Goal: Information Seeking & Learning: Check status

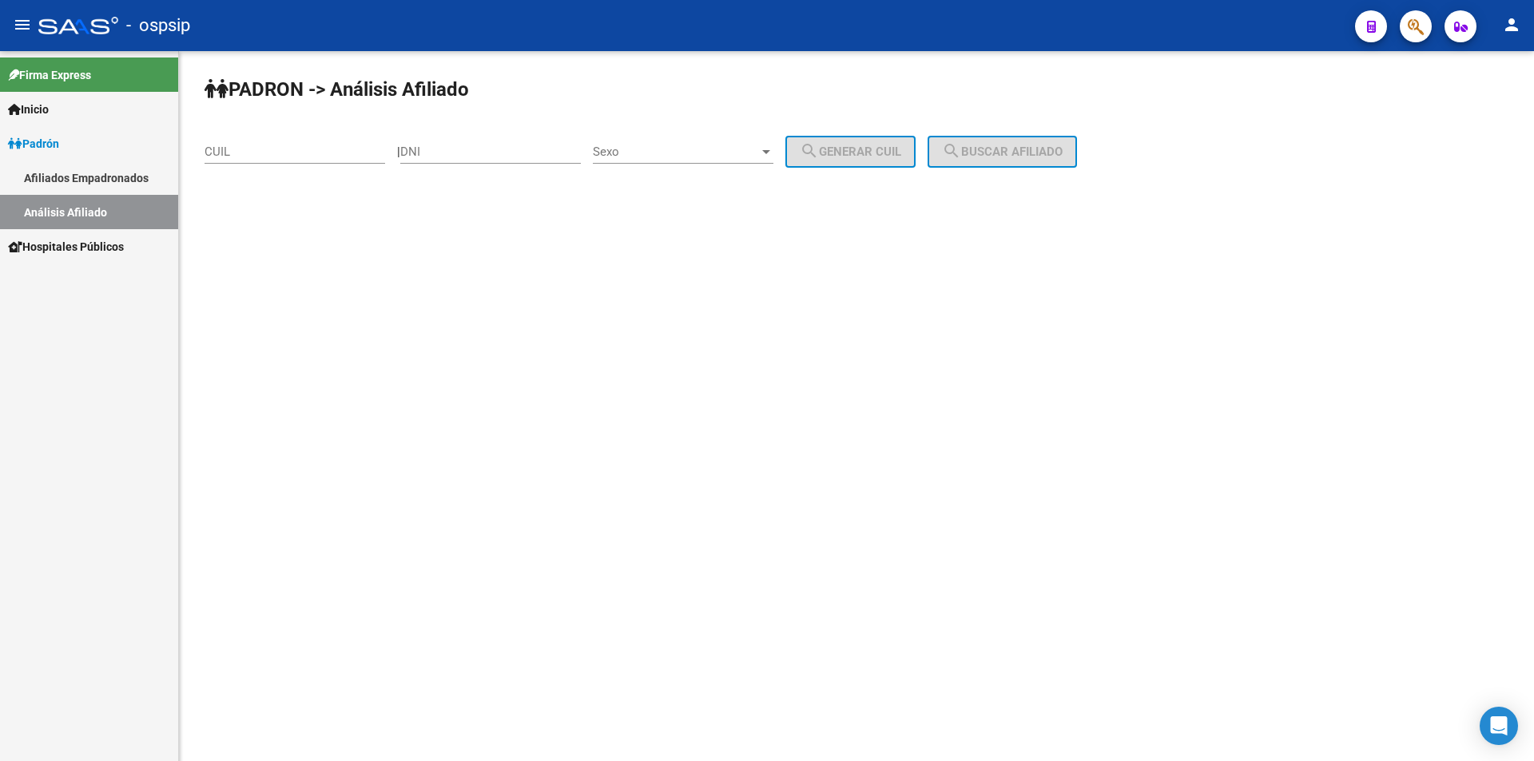
click at [626, 143] on div "Sexo Sexo" at bounding box center [683, 146] width 181 height 34
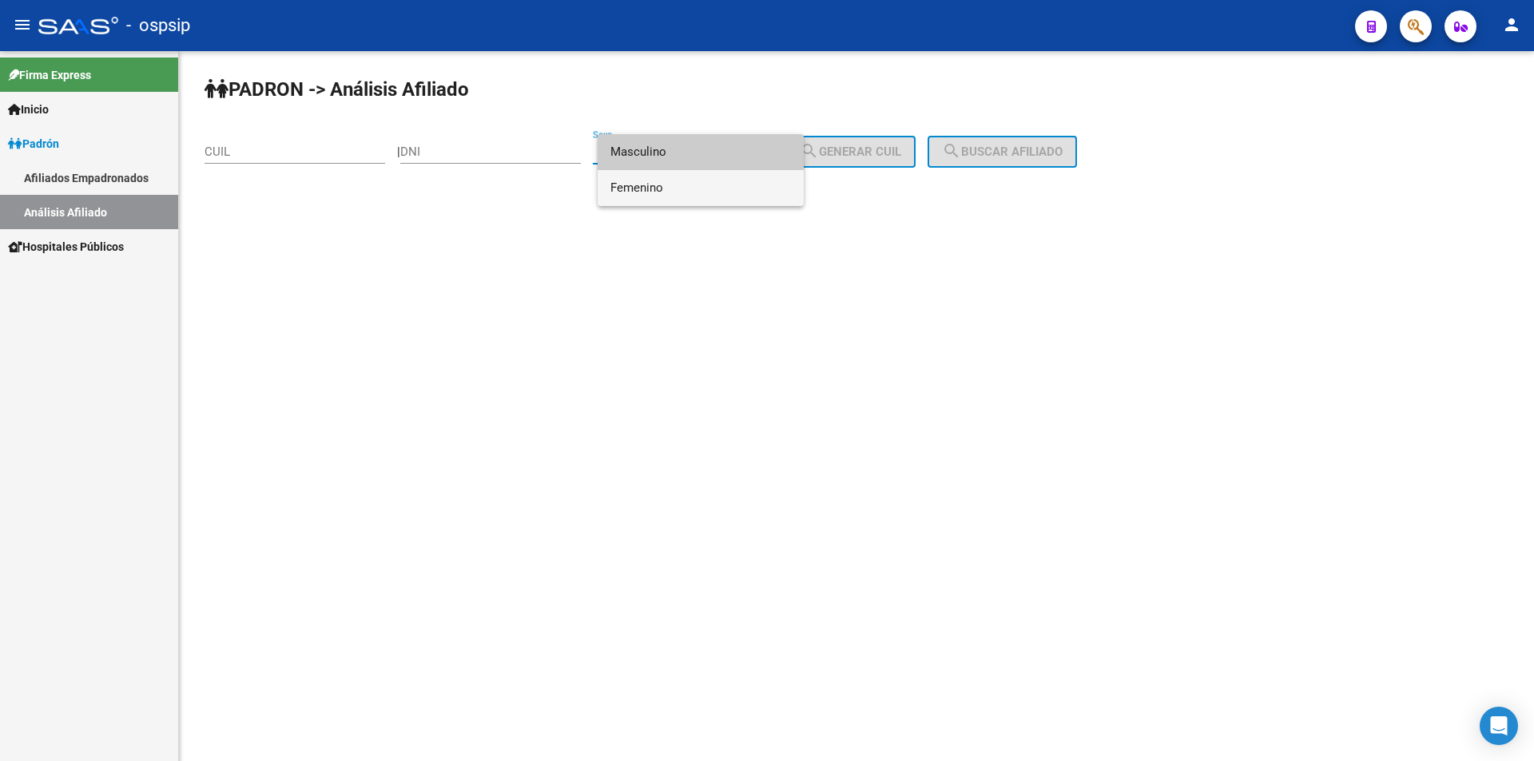
click at [652, 187] on span "Femenino" at bounding box center [700, 188] width 181 height 36
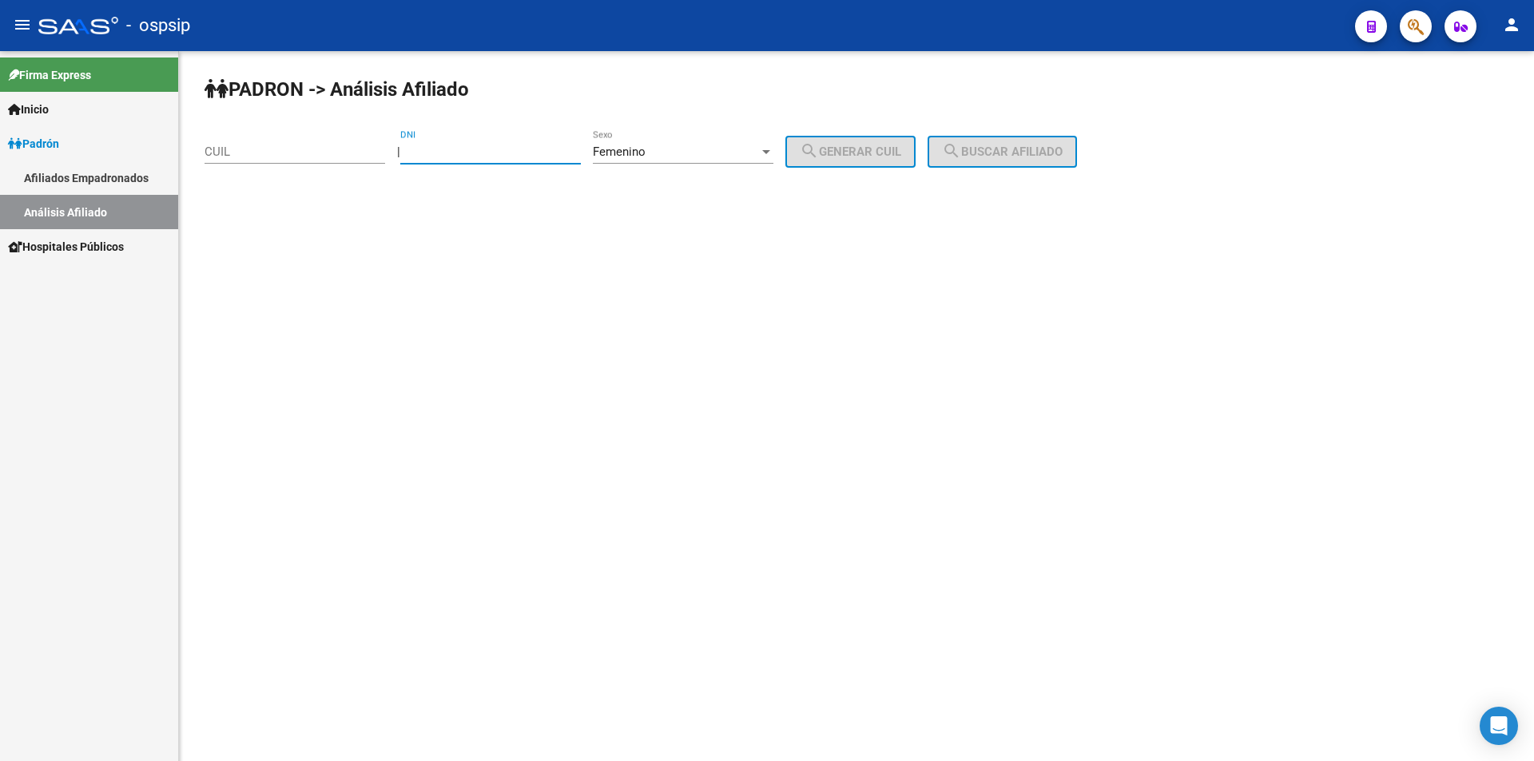
click at [461, 153] on input "DNI" at bounding box center [490, 152] width 181 height 14
click at [463, 153] on input "DNI" at bounding box center [490, 152] width 181 height 14
type input "48295478"
click at [819, 147] on mat-icon "search" at bounding box center [809, 150] width 19 height 19
type input "27-48295478-8"
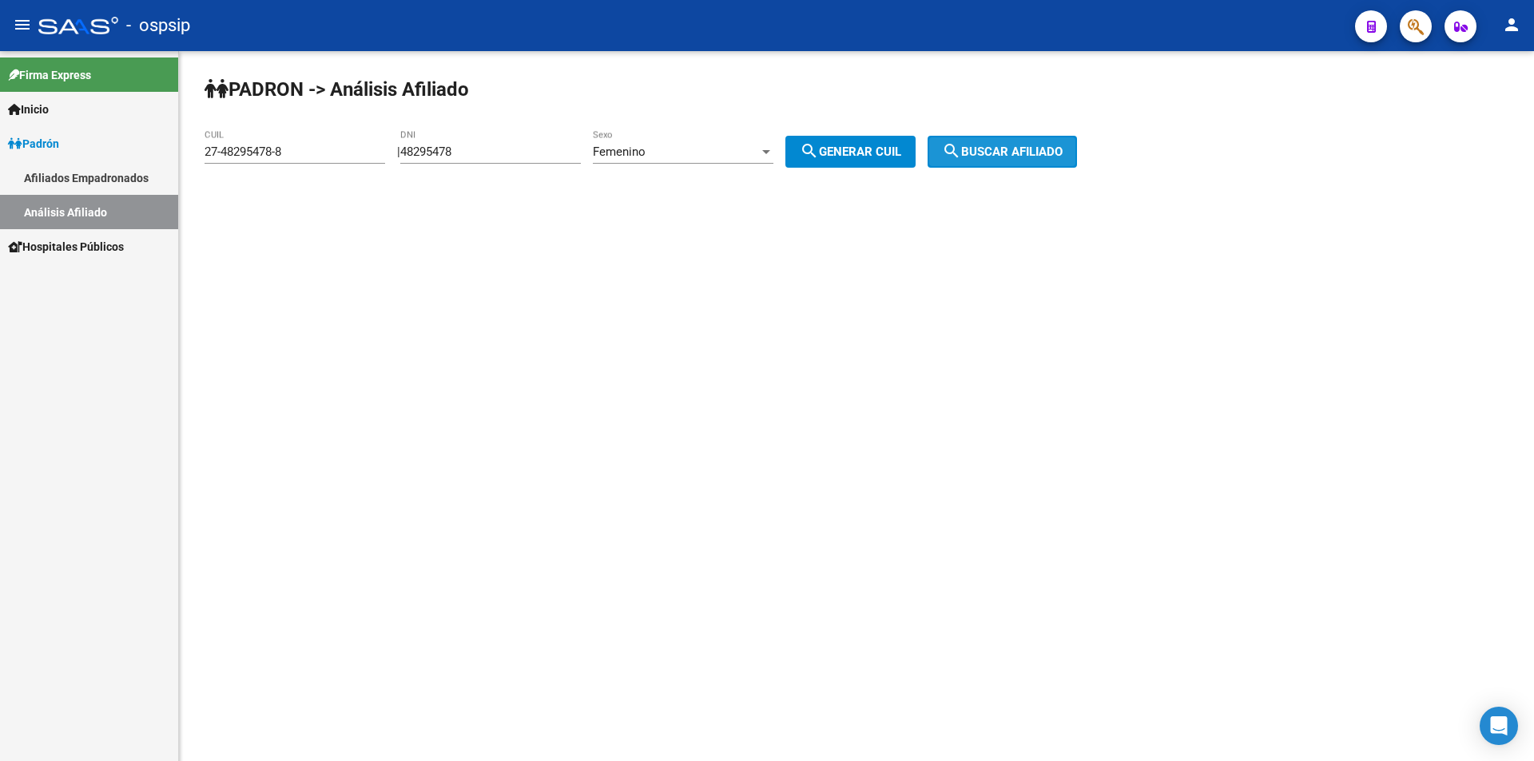
click at [1077, 160] on button "search Buscar afiliado" at bounding box center [1002, 152] width 149 height 32
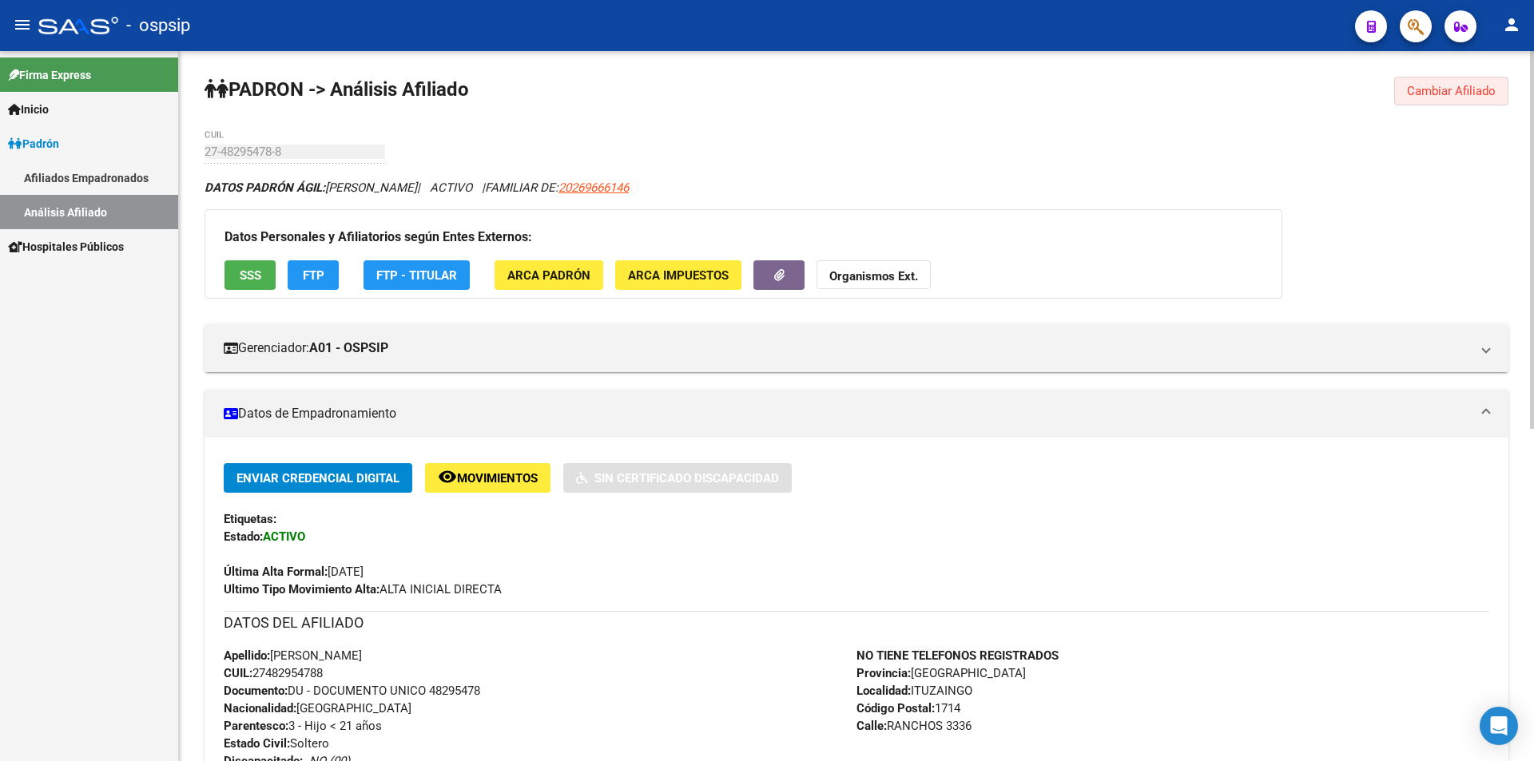
drag, startPoint x: 1464, startPoint y: 78, endPoint x: 1417, endPoint y: 79, distance: 47.1
click at [1468, 80] on button "Cambiar Afiliado" at bounding box center [1451, 91] width 114 height 29
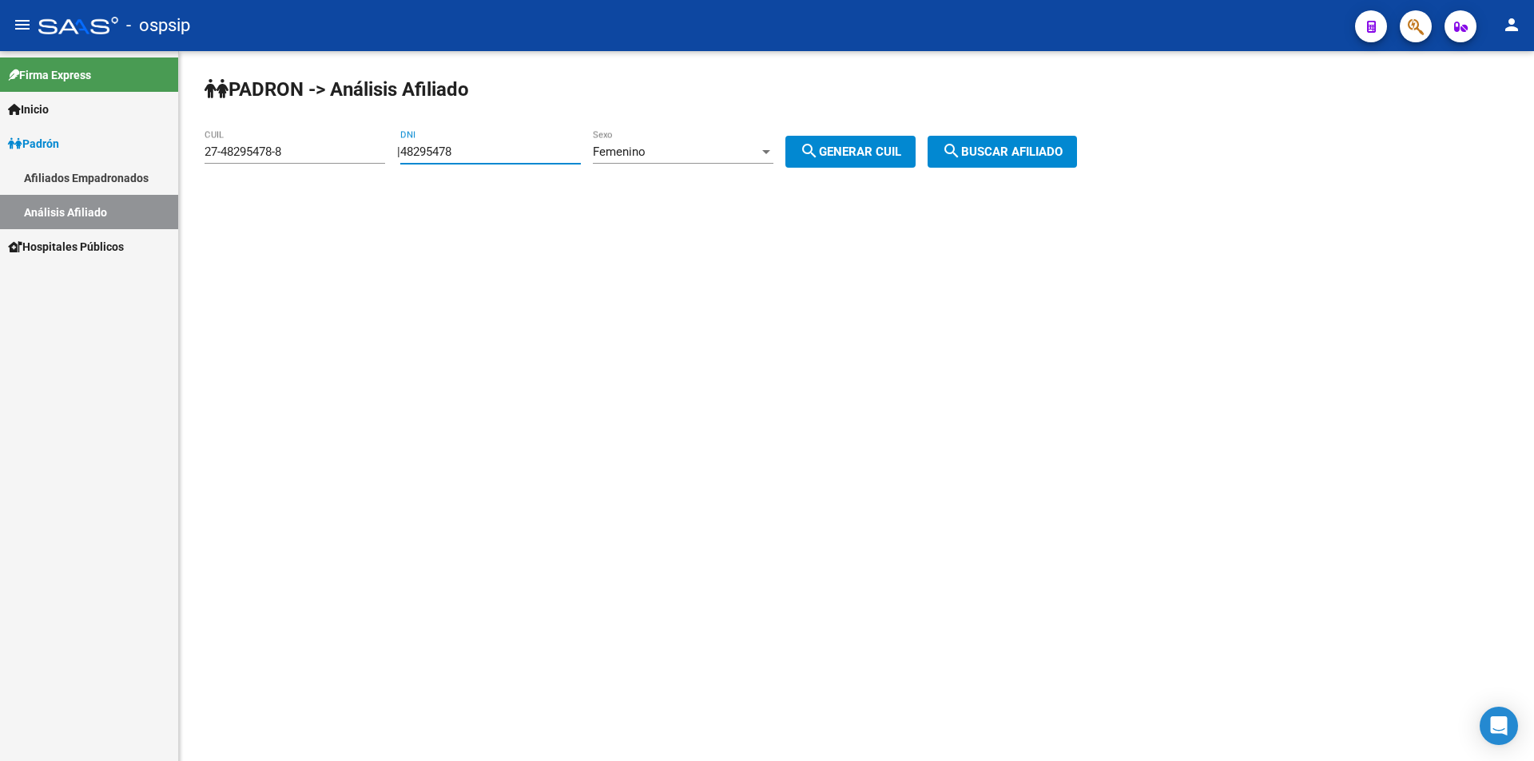
drag, startPoint x: 515, startPoint y: 146, endPoint x: 355, endPoint y: 152, distance: 160.7
click at [356, 151] on app-analisis-afiliado "PADRON -> Análisis Afiliado 27-48295478-8 CUIL | 48295478 DNI Femenino Sexo sea…" at bounding box center [647, 152] width 884 height 14
drag, startPoint x: 365, startPoint y: 160, endPoint x: 250, endPoint y: 141, distance: 116.6
click at [250, 141] on div "27-48295478-8 CUIL" at bounding box center [295, 146] width 181 height 34
drag, startPoint x: 360, startPoint y: 153, endPoint x: 249, endPoint y: 142, distance: 110.7
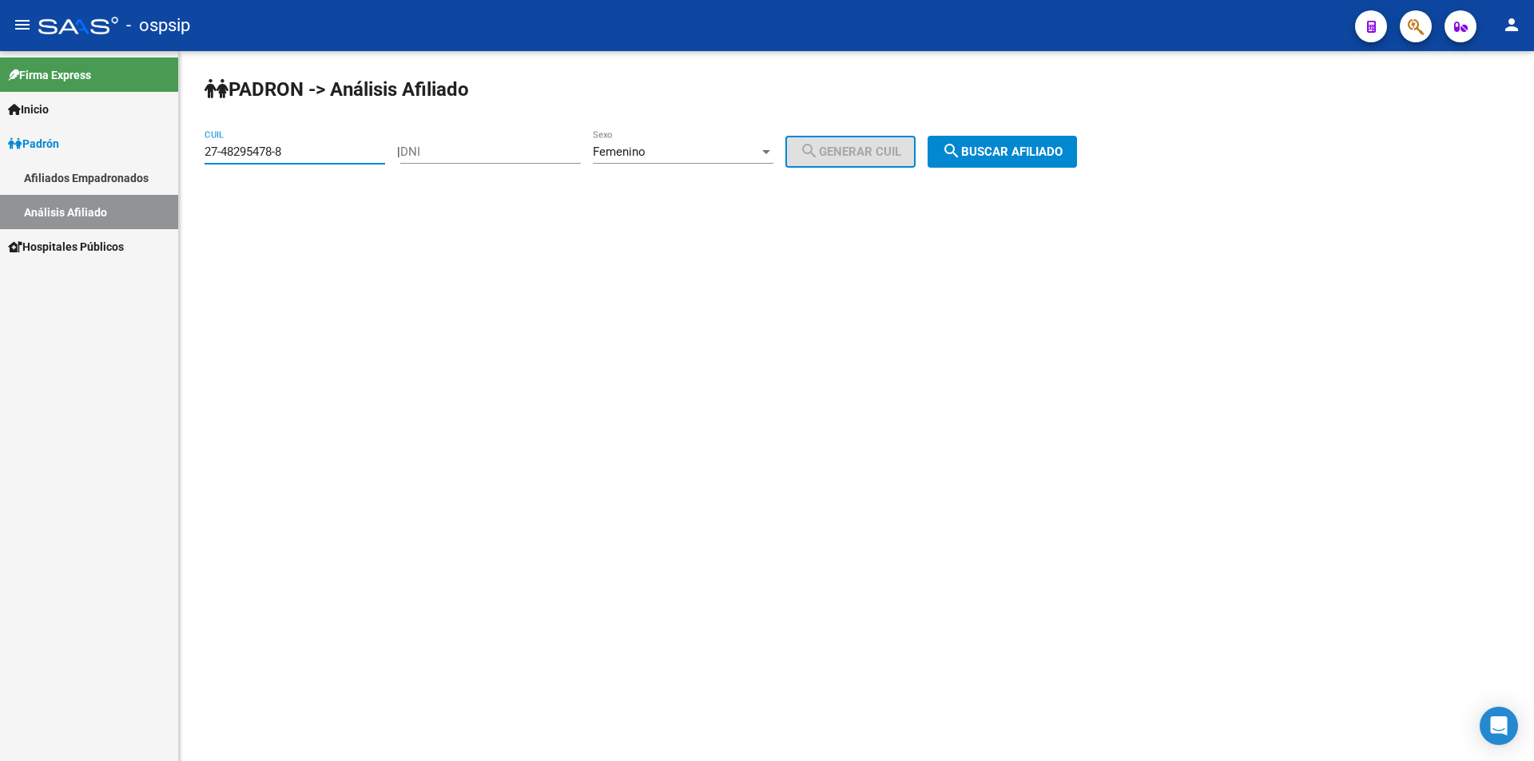
click at [249, 142] on div "27-48295478-8 CUIL" at bounding box center [295, 146] width 181 height 34
type input "2"
click at [439, 147] on input "DNI" at bounding box center [490, 152] width 181 height 14
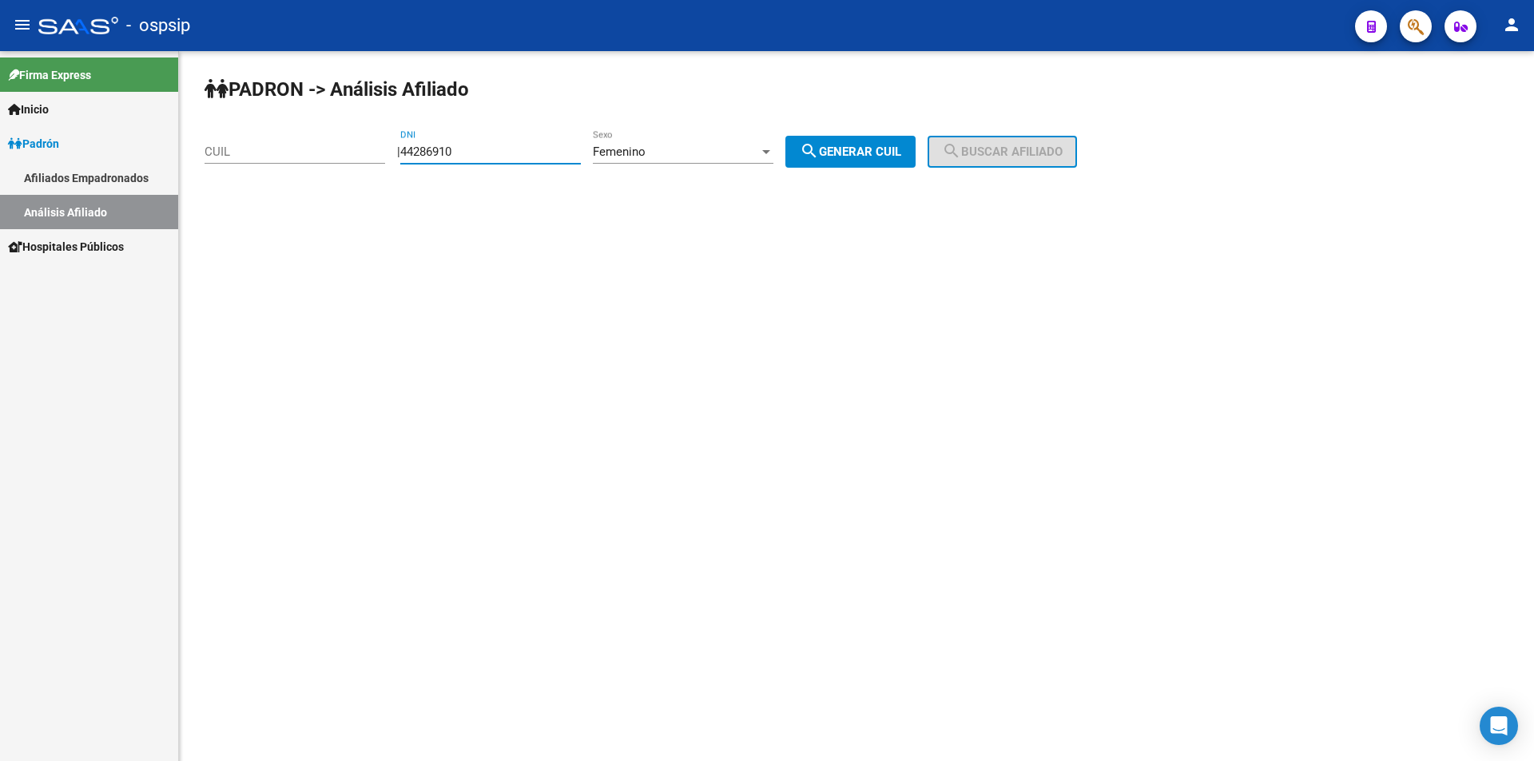
type input "44286910"
drag, startPoint x: 871, startPoint y: 143, endPoint x: 936, endPoint y: 139, distance: 64.8
click at [872, 143] on button "search Generar CUIL" at bounding box center [850, 152] width 130 height 32
click at [1016, 145] on span "search Buscar afiliado" at bounding box center [1002, 152] width 121 height 14
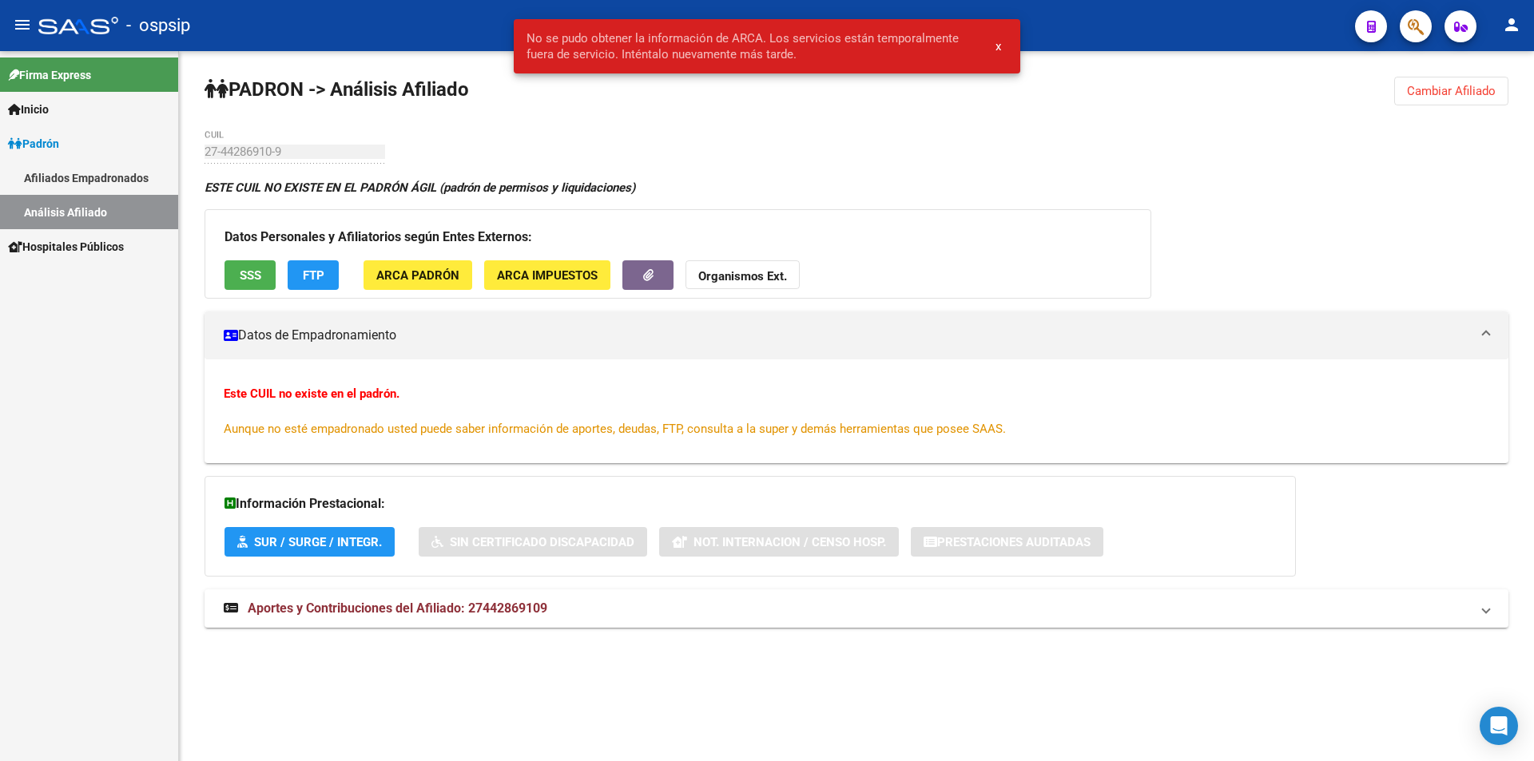
click at [1470, 85] on span "Cambiar Afiliado" at bounding box center [1451, 91] width 89 height 14
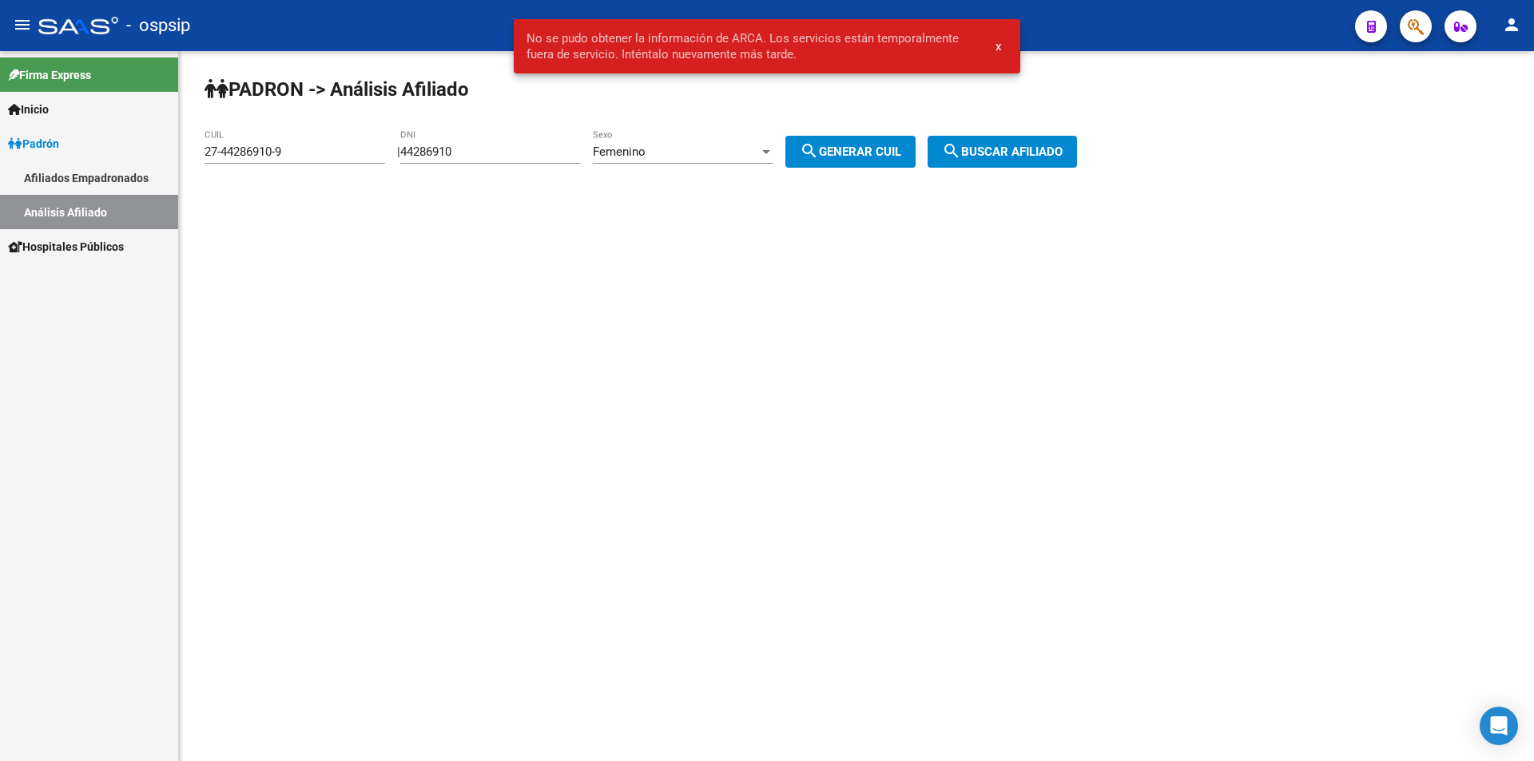
click at [757, 150] on div "Femenino" at bounding box center [676, 152] width 166 height 14
click at [729, 116] on span "Masculino" at bounding box center [700, 116] width 181 height 36
drag, startPoint x: 866, startPoint y: 161, endPoint x: 944, endPoint y: 159, distance: 77.5
click at [869, 160] on button "search Generar CUIL" at bounding box center [850, 152] width 130 height 32
type input "20-44286910-4"
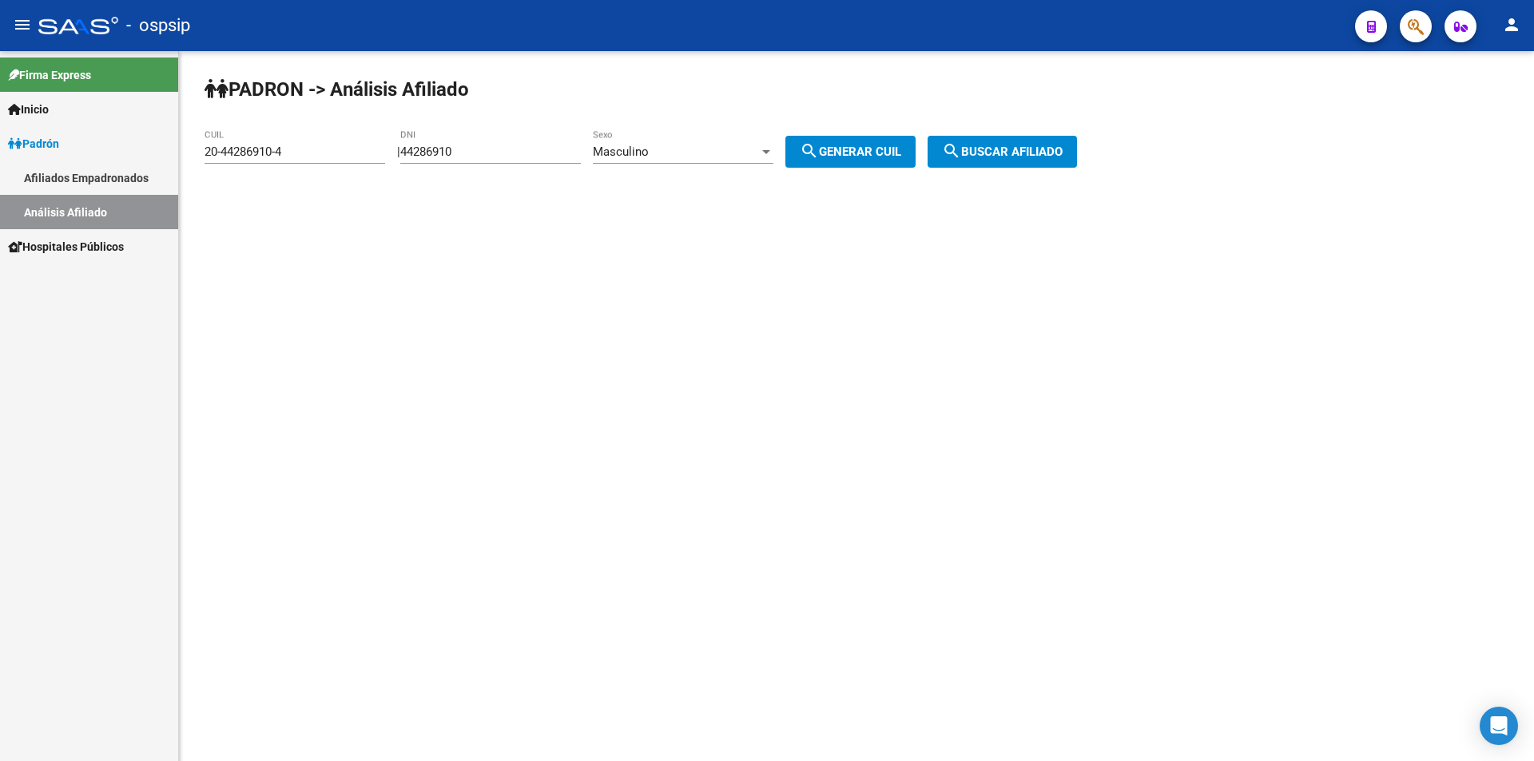
click at [1000, 150] on span "search Buscar afiliado" at bounding box center [1002, 152] width 121 height 14
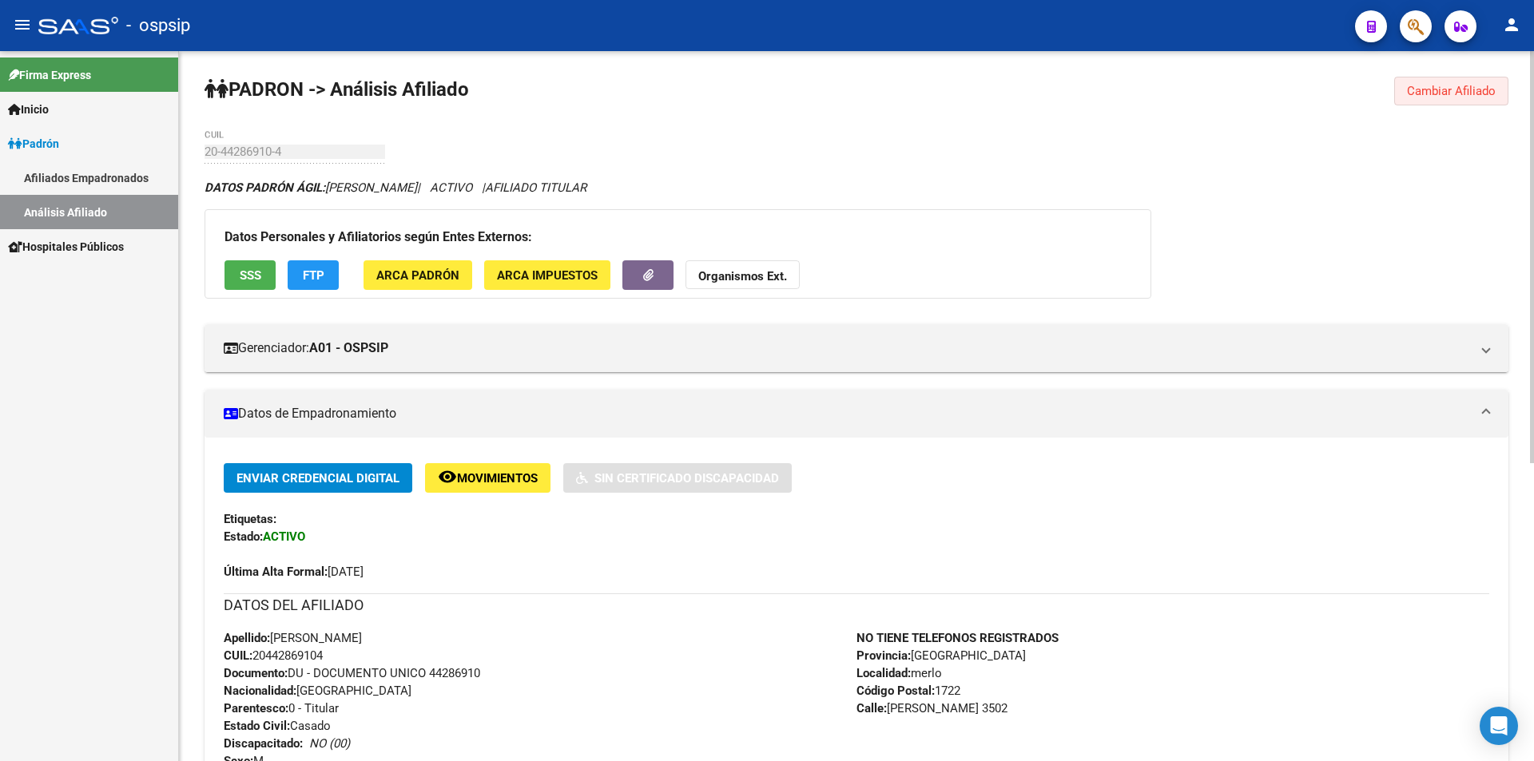
click at [1450, 93] on span "Cambiar Afiliado" at bounding box center [1451, 91] width 89 height 14
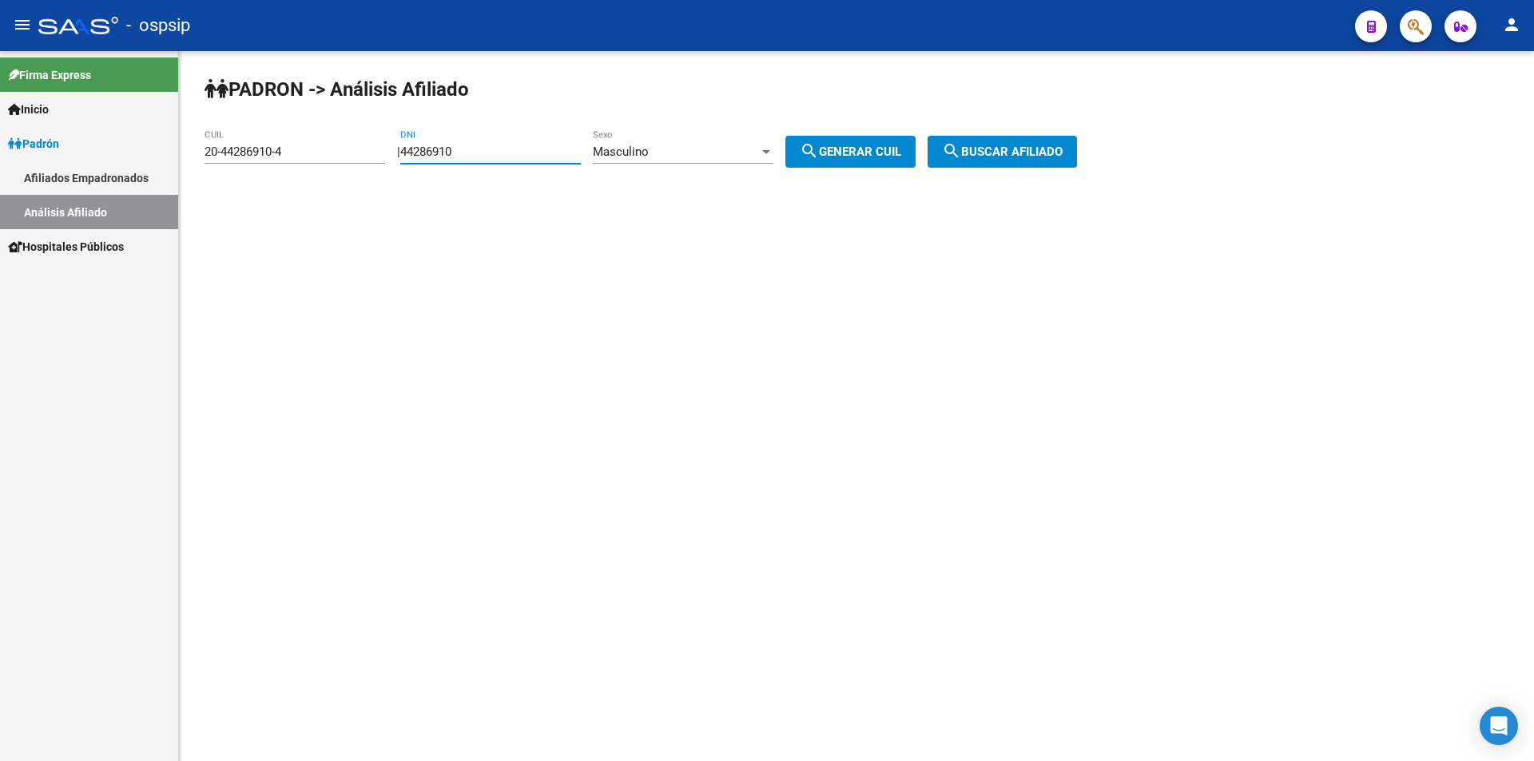
drag, startPoint x: 527, startPoint y: 149, endPoint x: 241, endPoint y: 130, distance: 286.6
click at [241, 145] on app-analisis-afiliado "PADRON -> Análisis Afiliado 20-44286910-4 CUIL | 44286910 DNI Masculino Sexo se…" at bounding box center [647, 152] width 884 height 14
drag, startPoint x: 291, startPoint y: 150, endPoint x: 92, endPoint y: 134, distance: 199.6
click at [93, 134] on mat-sidenav-container "Firma Express Inicio Calendario SSS Instructivos Contacto OS Padrón Afiliados E…" at bounding box center [767, 406] width 1534 height 710
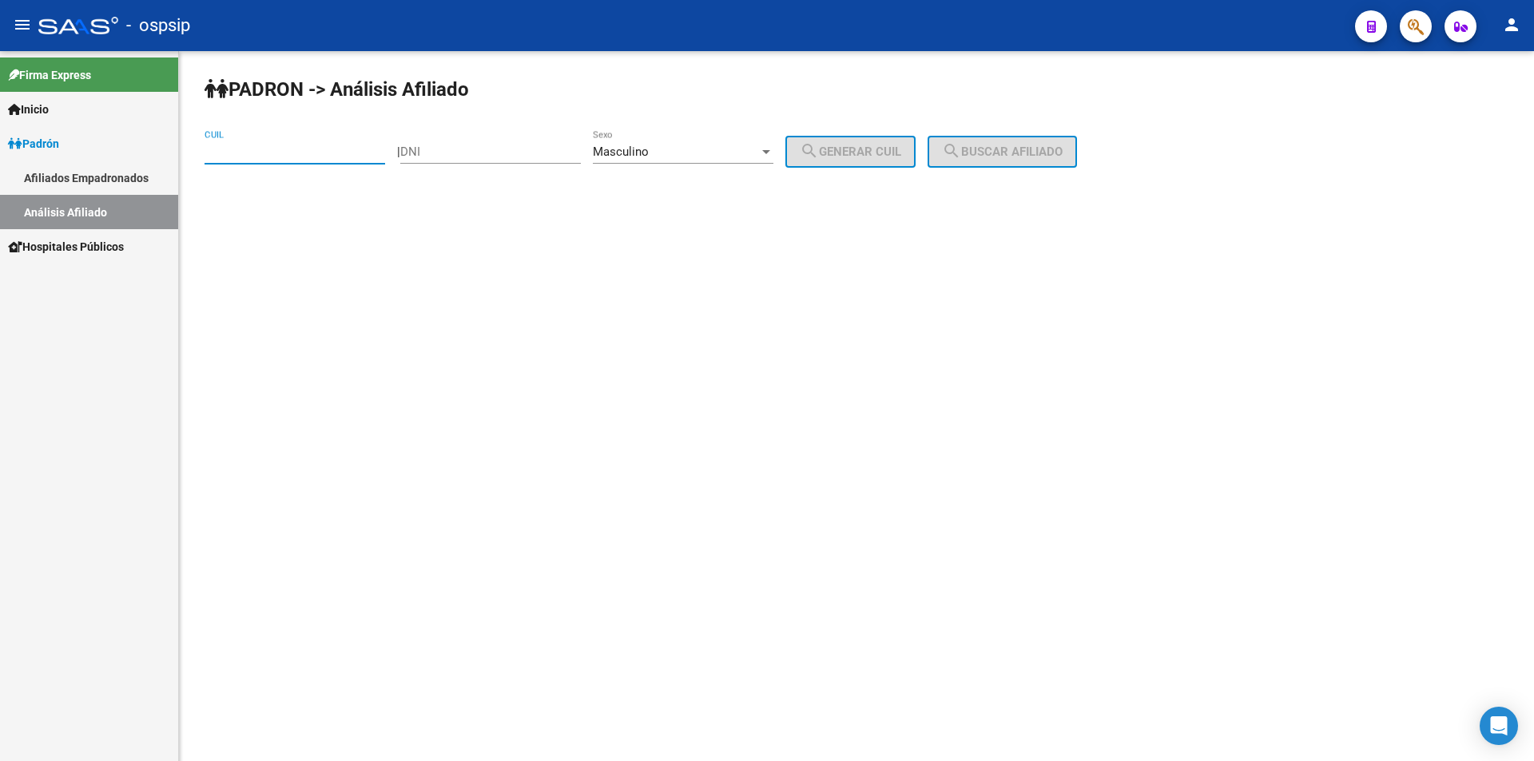
click at [515, 148] on input "DNI" at bounding box center [490, 152] width 181 height 14
type input "16828428"
click at [874, 157] on span "search Generar CUIL" at bounding box center [850, 152] width 101 height 14
type input "20-16828428-5"
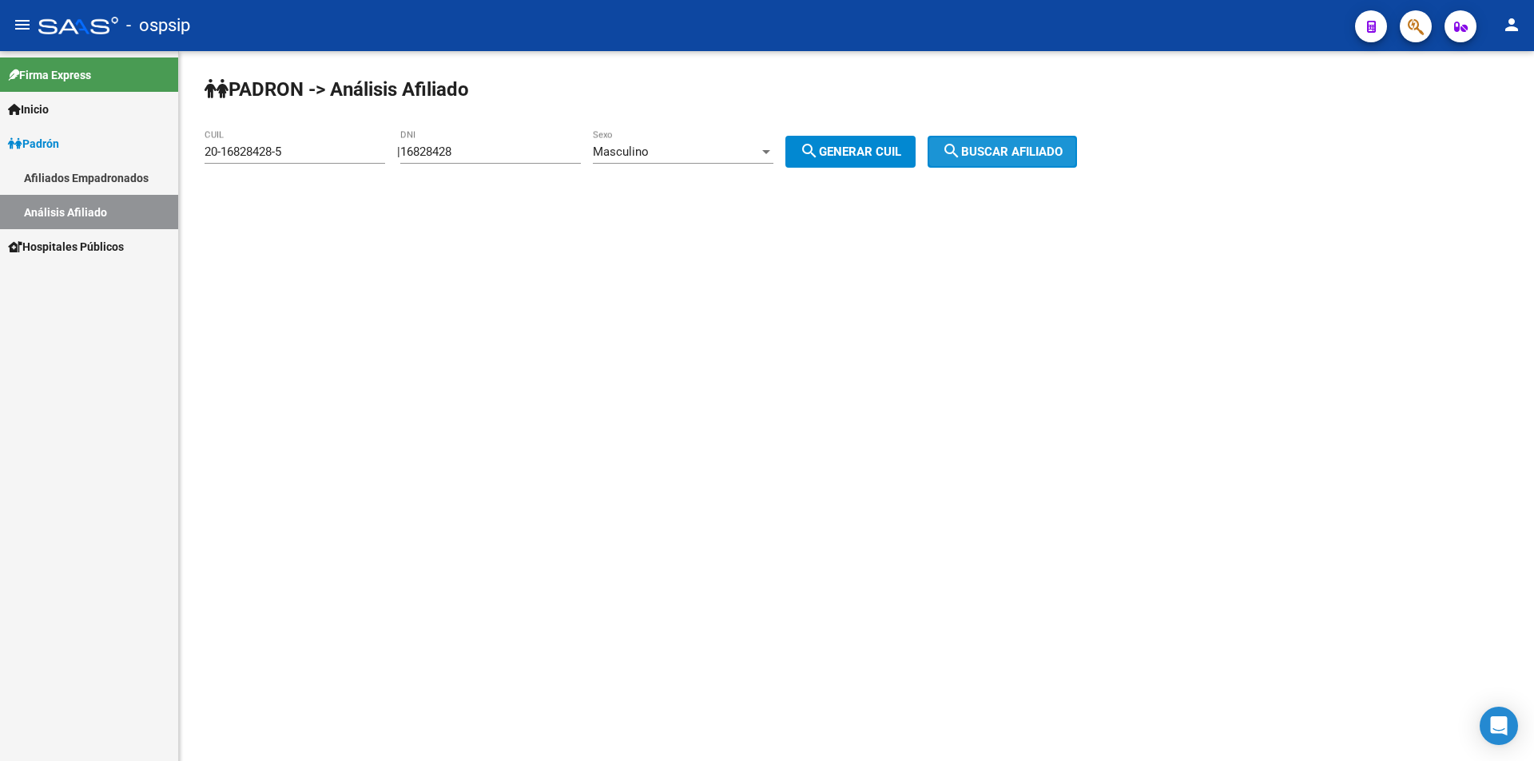
click at [1050, 153] on span "search Buscar afiliado" at bounding box center [1002, 152] width 121 height 14
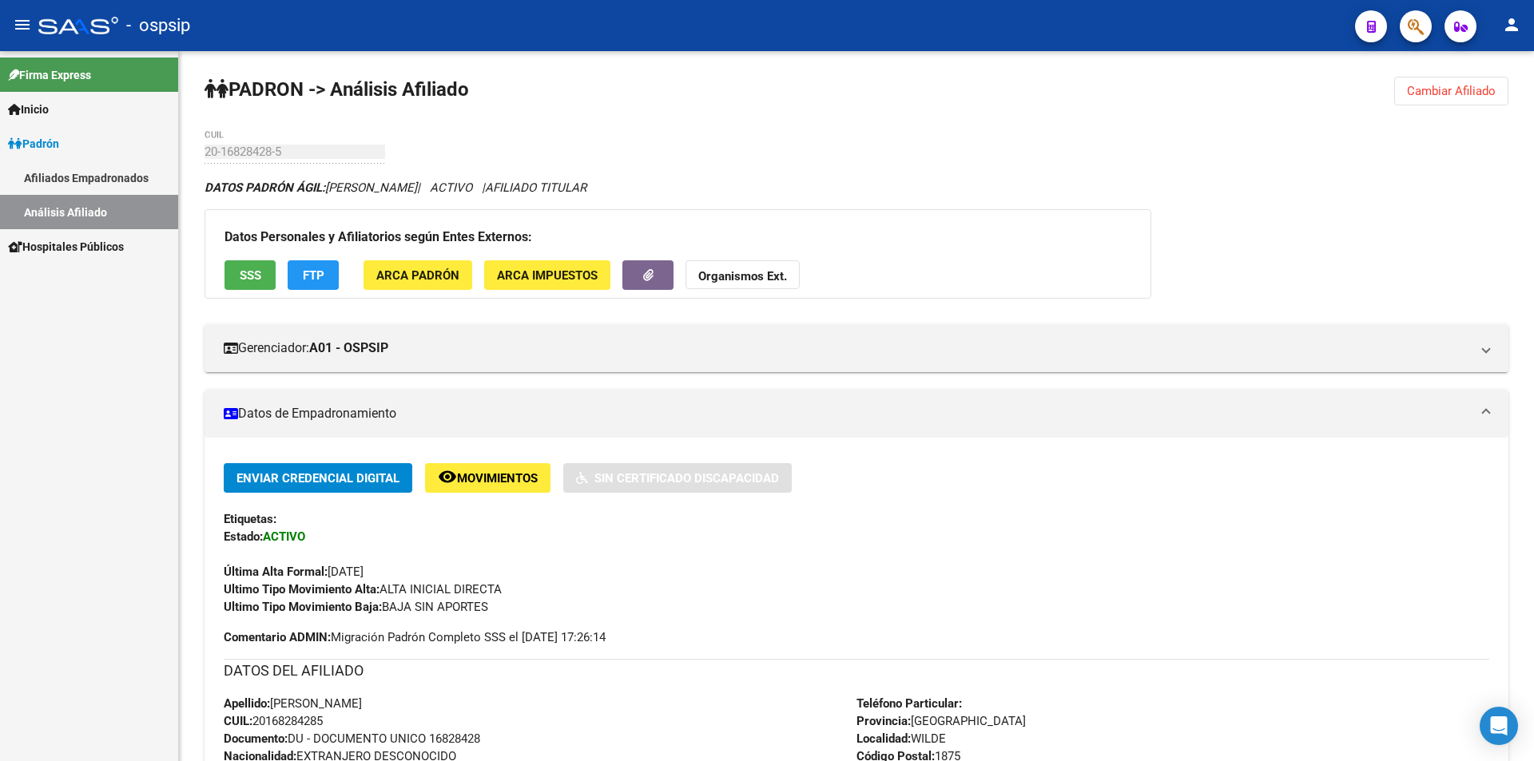
drag, startPoint x: 1428, startPoint y: 93, endPoint x: 1055, endPoint y: 53, distance: 375.2
click at [1423, 89] on span "Cambiar Afiliado" at bounding box center [1451, 91] width 89 height 14
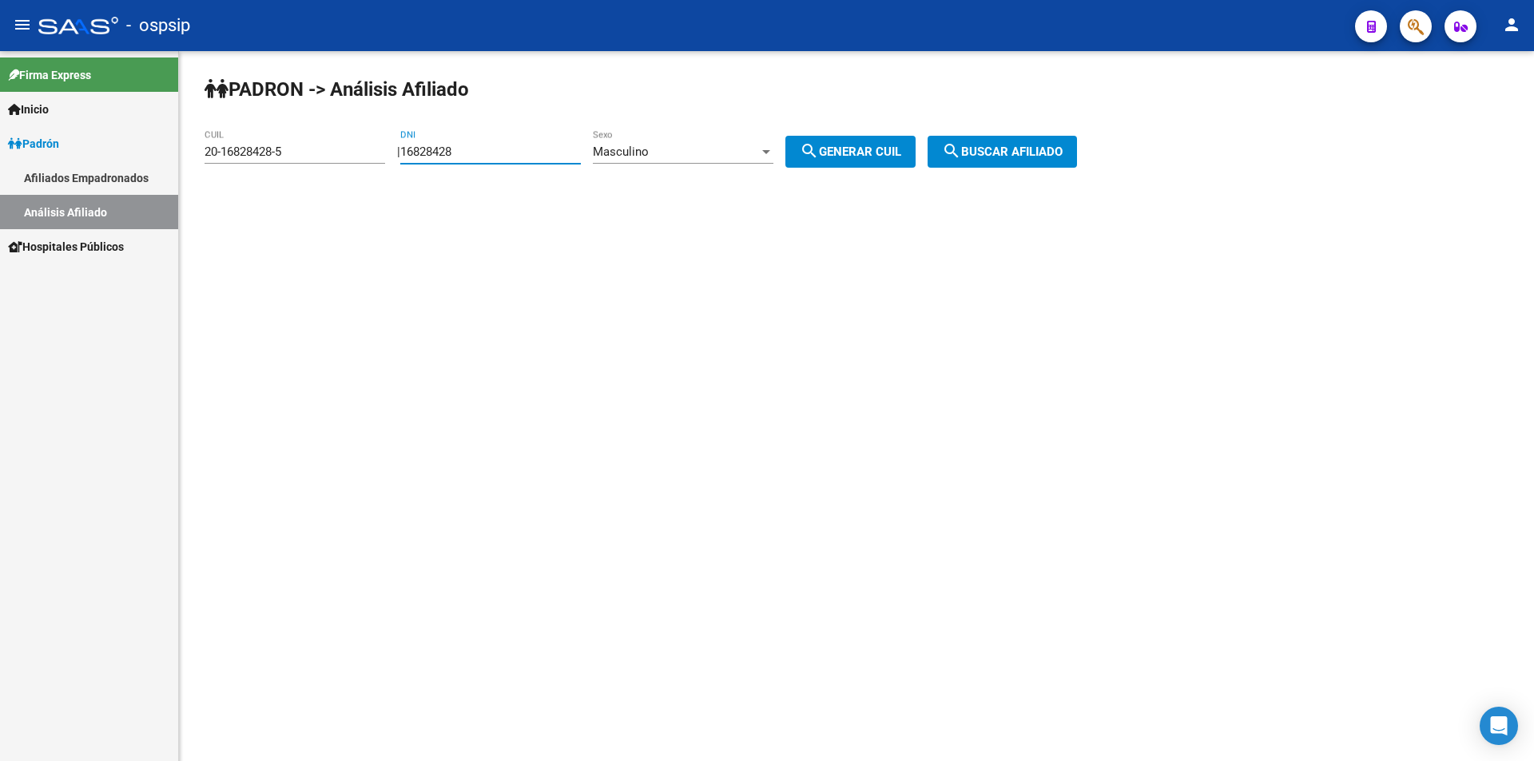
drag, startPoint x: 481, startPoint y: 157, endPoint x: 239, endPoint y: 157, distance: 242.1
click at [240, 157] on app-analisis-afiliado "PADRON -> Análisis Afiliado 20-16828428-5 CUIL | 16828428 DNI Masculino Sexo se…" at bounding box center [647, 152] width 884 height 14
drag, startPoint x: 157, startPoint y: 153, endPoint x: 0, endPoint y: 156, distance: 157.4
click at [0, 156] on mat-sidenav-container "Firma Express Inicio Calendario SSS Instructivos Contacto OS Padrón Afiliados E…" at bounding box center [767, 406] width 1534 height 710
click at [463, 153] on input "DNI" at bounding box center [490, 152] width 181 height 14
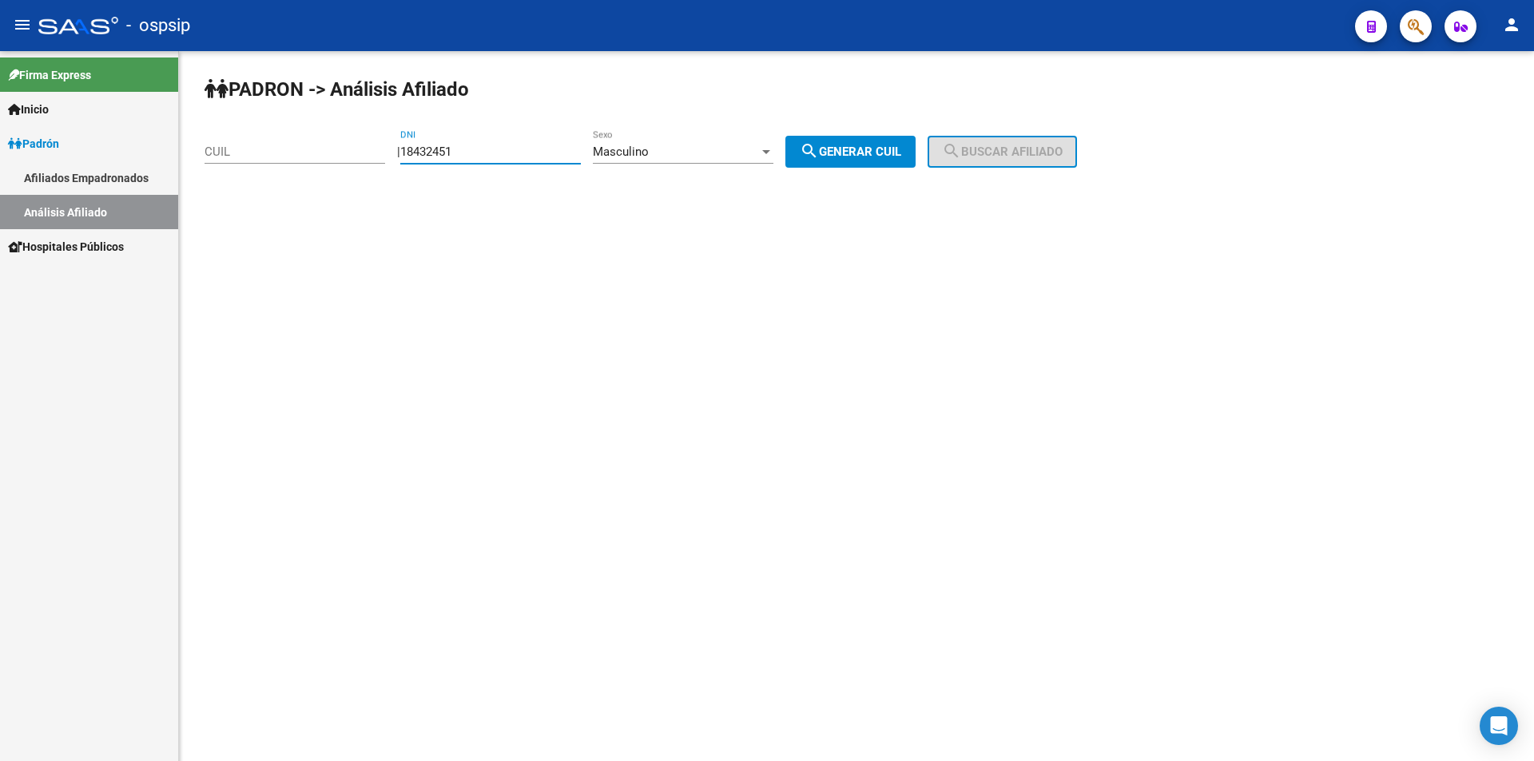
type input "18432451"
click at [819, 144] on mat-icon "search" at bounding box center [809, 150] width 19 height 19
type input "20-18432451-3"
click at [1014, 149] on span "search Buscar afiliado" at bounding box center [1002, 152] width 121 height 14
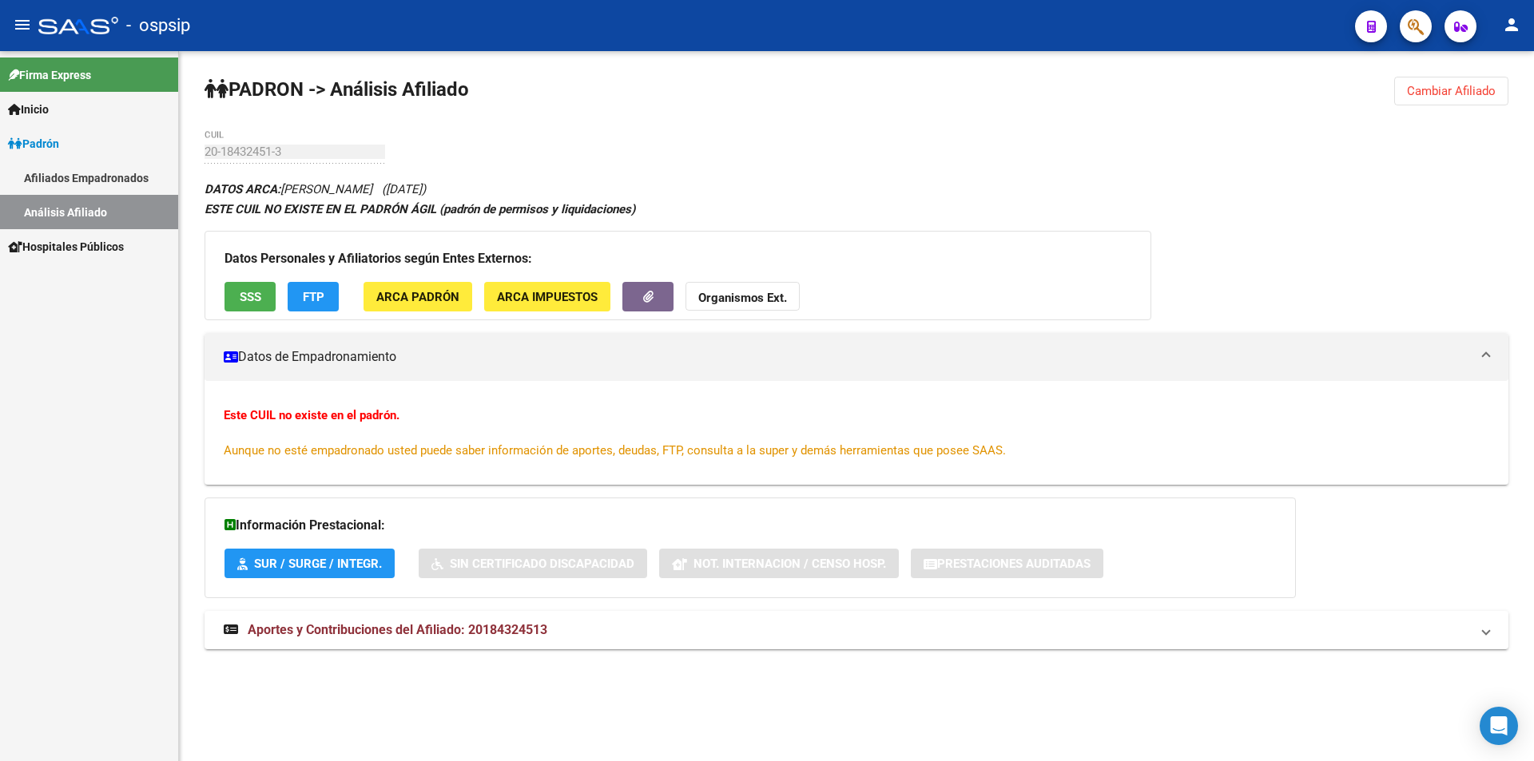
click at [1441, 89] on span "Cambiar Afiliado" at bounding box center [1451, 91] width 89 height 14
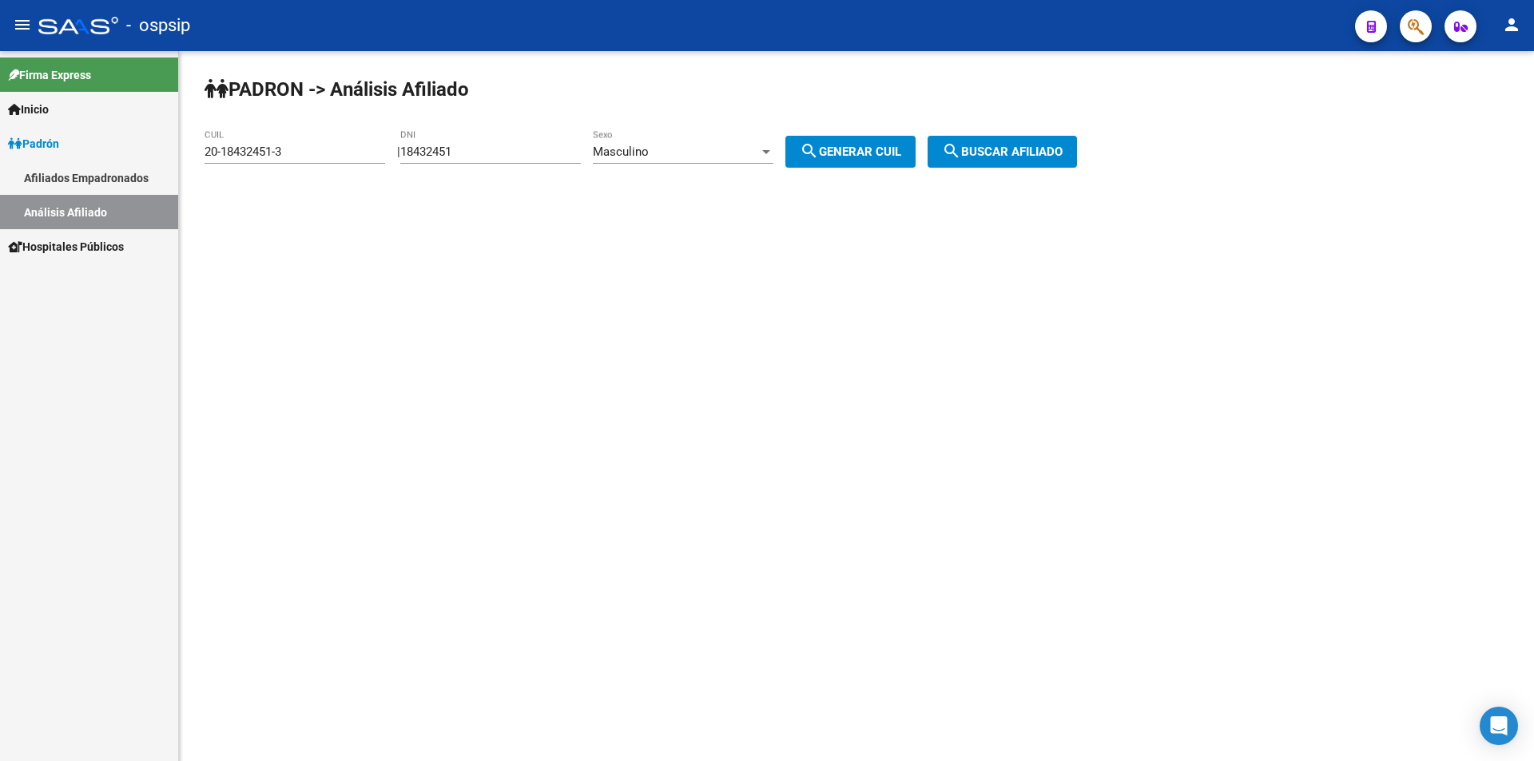
click at [448, 152] on input "18432451" at bounding box center [490, 152] width 181 height 14
click at [459, 149] on input "18432451" at bounding box center [490, 152] width 181 height 14
click at [443, 149] on input "18432451" at bounding box center [490, 152] width 181 height 14
type input "18482451"
click at [852, 145] on span "search Generar CUIL" at bounding box center [850, 152] width 101 height 14
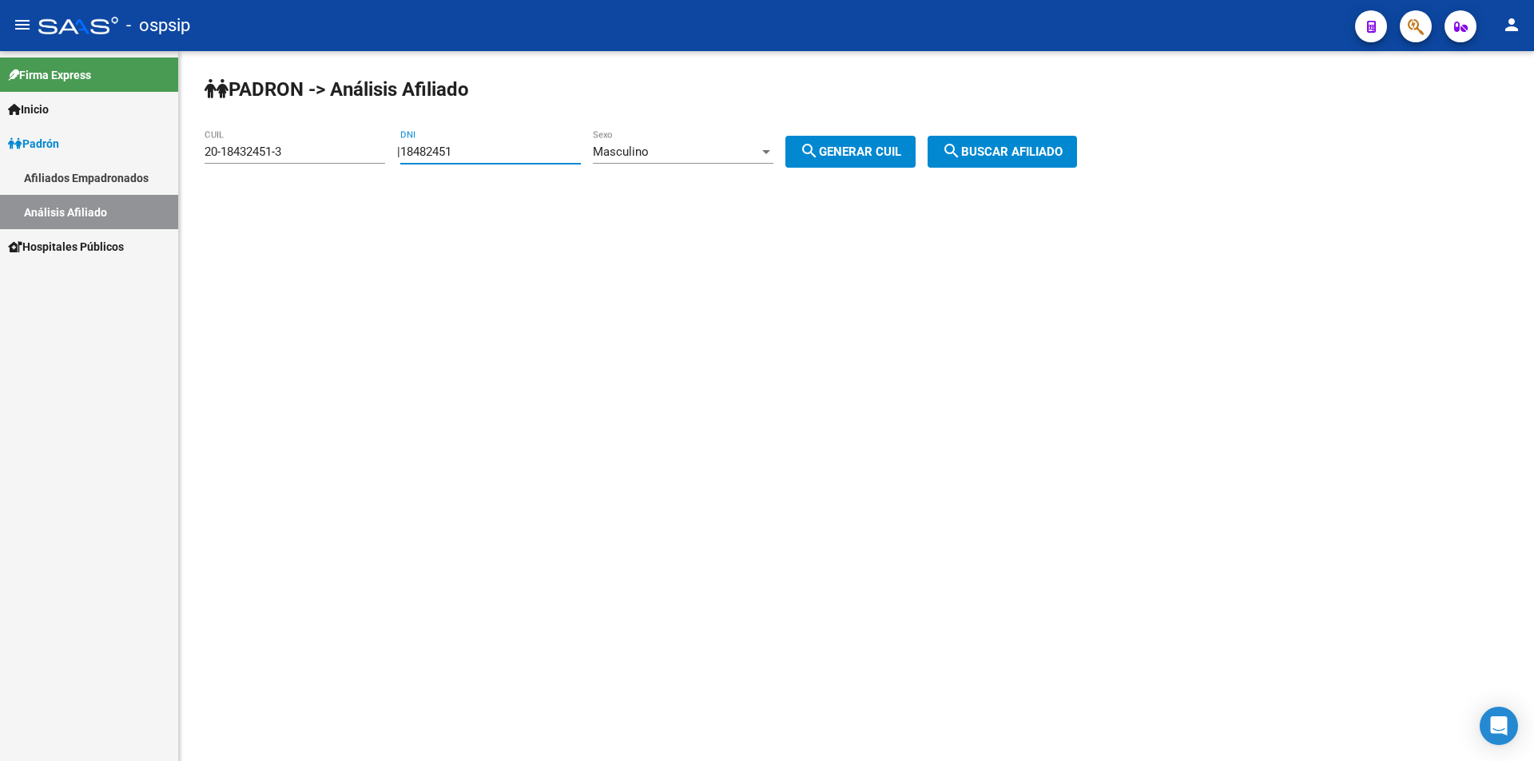
type input "20-18482451-6"
click at [991, 156] on span "search Buscar afiliado" at bounding box center [1002, 152] width 121 height 14
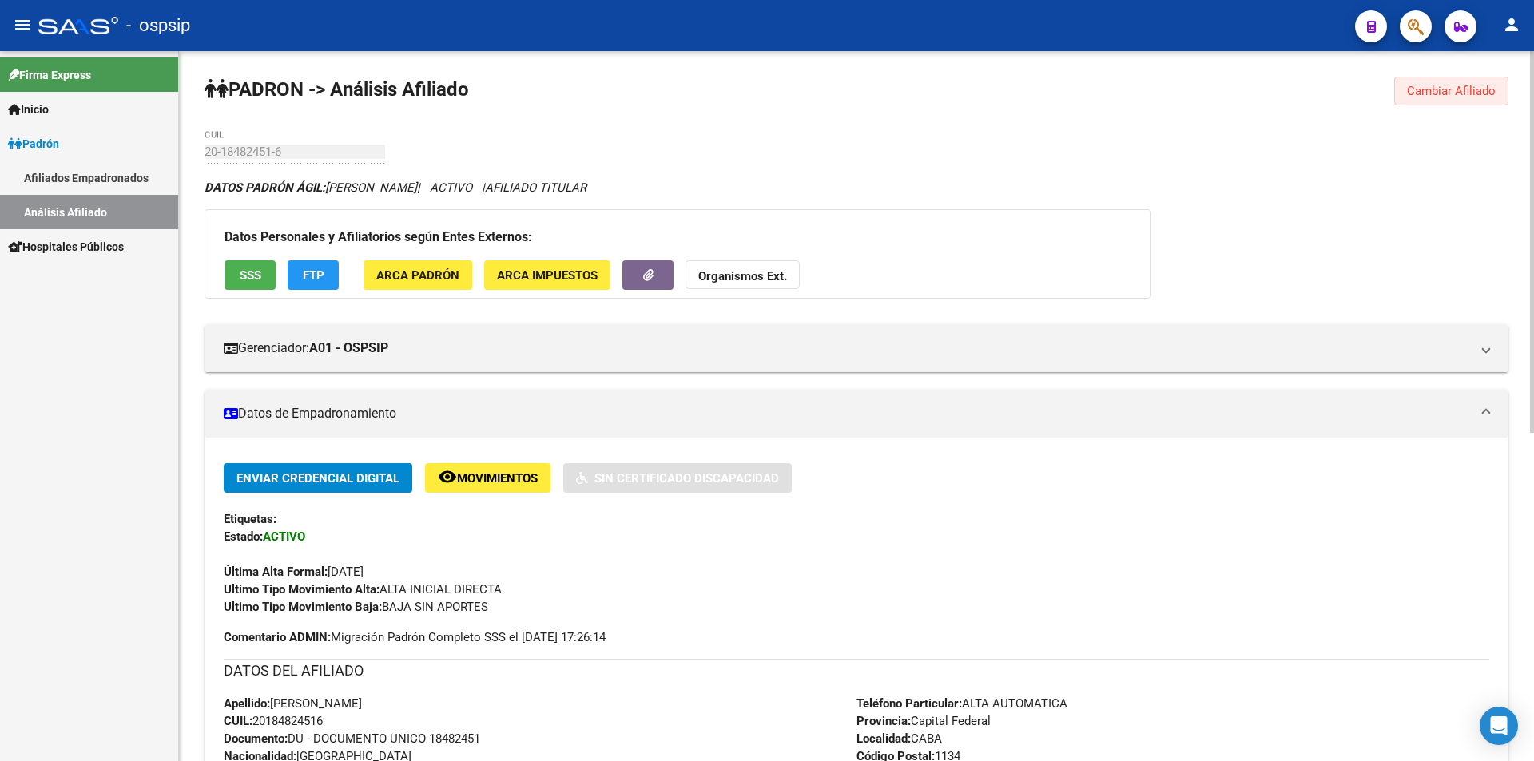
click at [1436, 89] on span "Cambiar Afiliado" at bounding box center [1451, 91] width 89 height 14
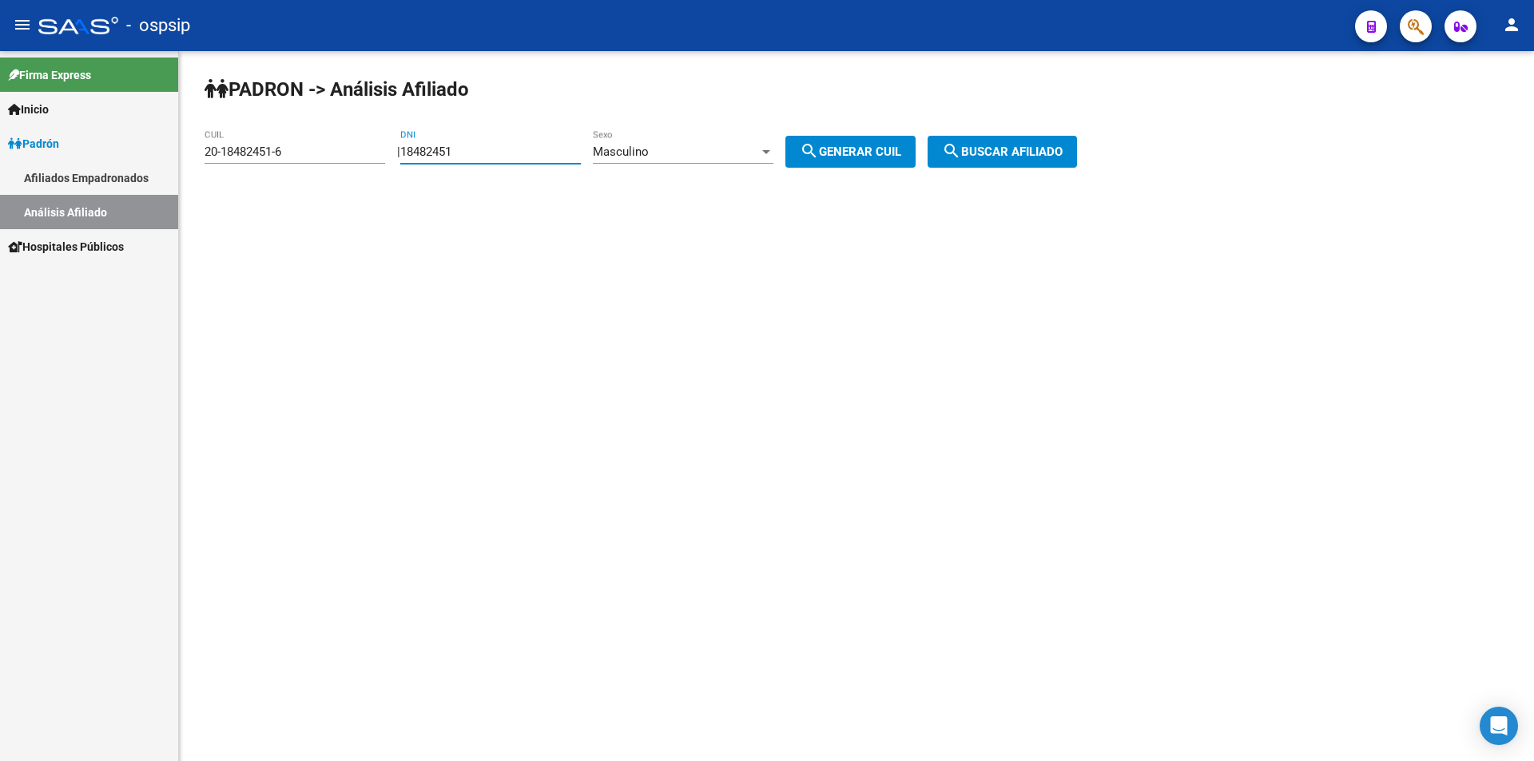
drag, startPoint x: 514, startPoint y: 146, endPoint x: 341, endPoint y: 147, distance: 172.6
click at [341, 147] on app-analisis-afiliado "PADRON -> Análisis Afiliado 20-18482451-6 CUIL | 18482451 DNI Masculino Sexo se…" at bounding box center [647, 152] width 884 height 14
drag, startPoint x: 353, startPoint y: 158, endPoint x: 0, endPoint y: 165, distance: 353.2
click at [0, 168] on mat-sidenav-container "Firma Express Inicio Calendario SSS Instructivos Contacto OS Padrón Afiliados E…" at bounding box center [767, 406] width 1534 height 710
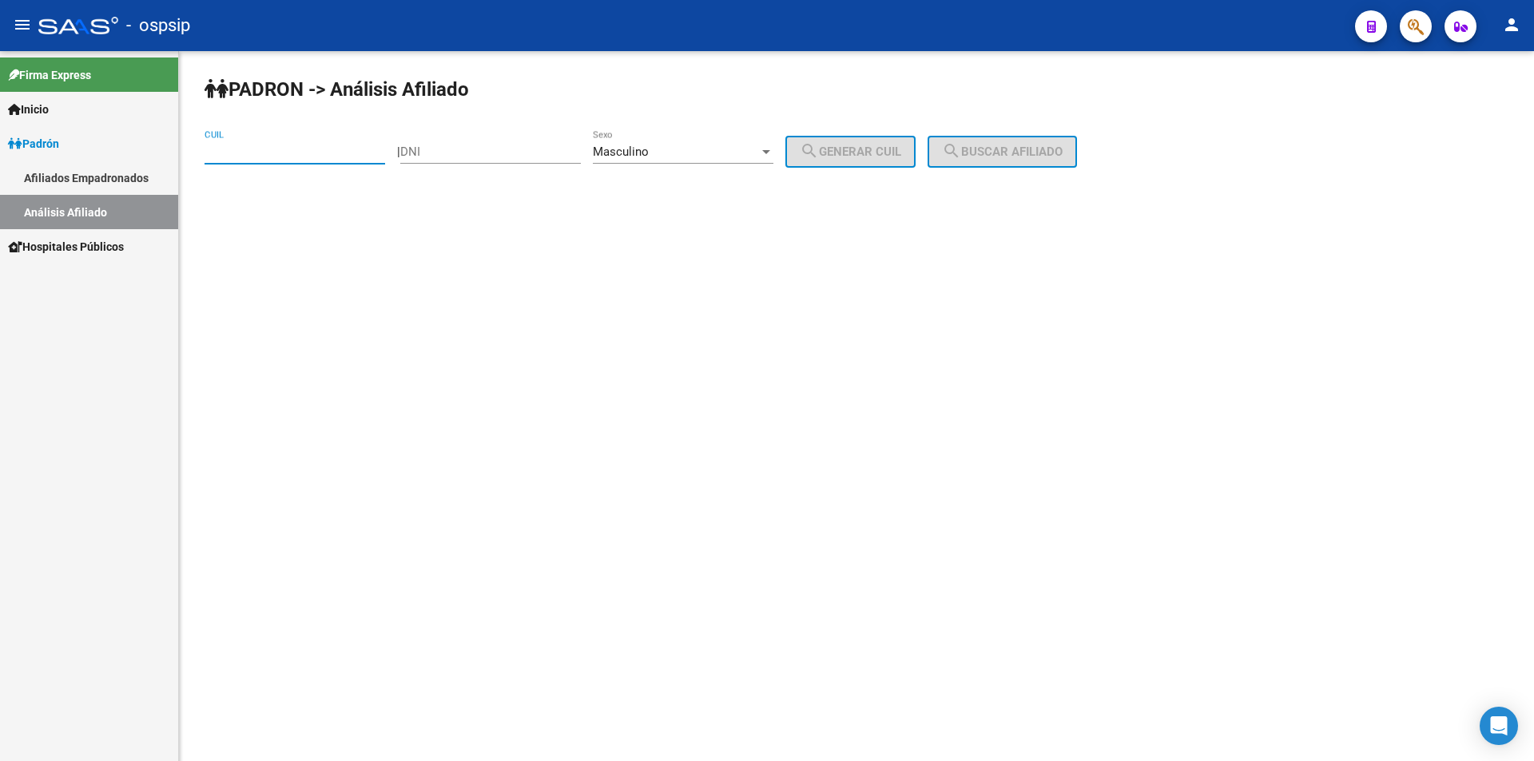
drag, startPoint x: 494, startPoint y: 159, endPoint x: 495, endPoint y: 151, distance: 8.1
click at [495, 159] on div "DNI" at bounding box center [490, 146] width 181 height 34
click at [565, 150] on input "DNI" at bounding box center [490, 152] width 181 height 14
type input "31986826"
click at [874, 141] on button "search Generar CUIL" at bounding box center [850, 152] width 130 height 32
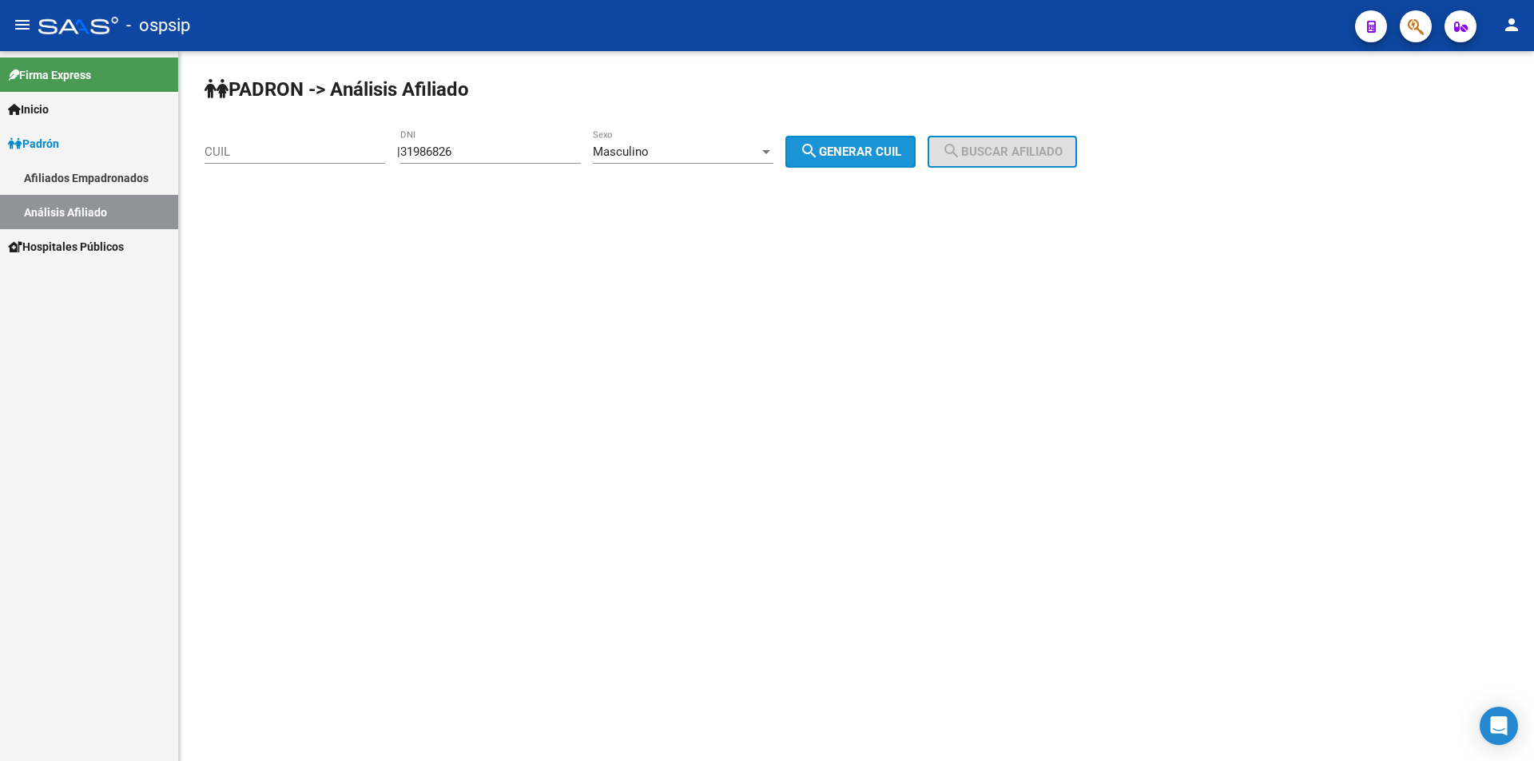
type input "20-31986826-8"
click at [961, 147] on mat-icon "search" at bounding box center [951, 150] width 19 height 19
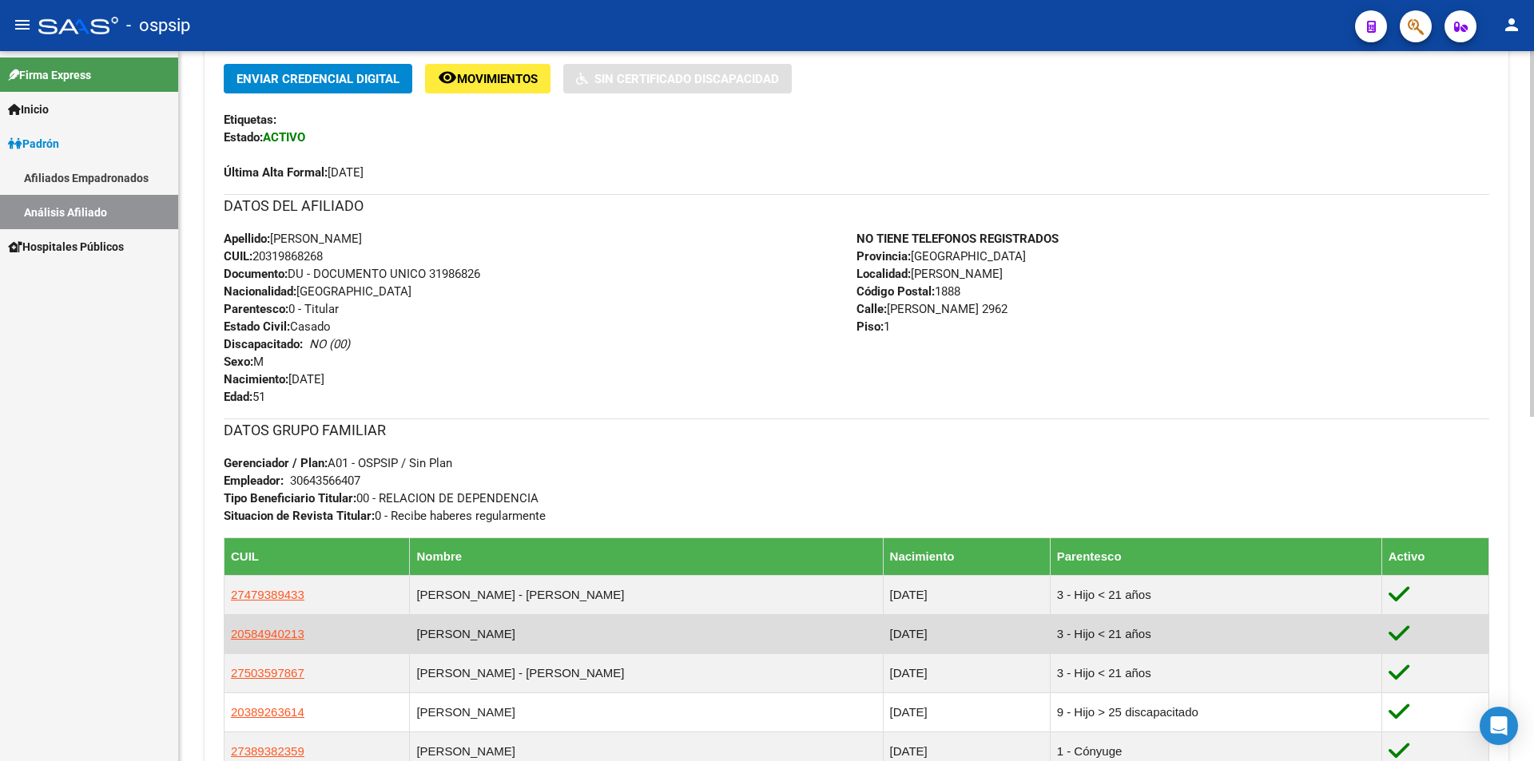
scroll to position [479, 0]
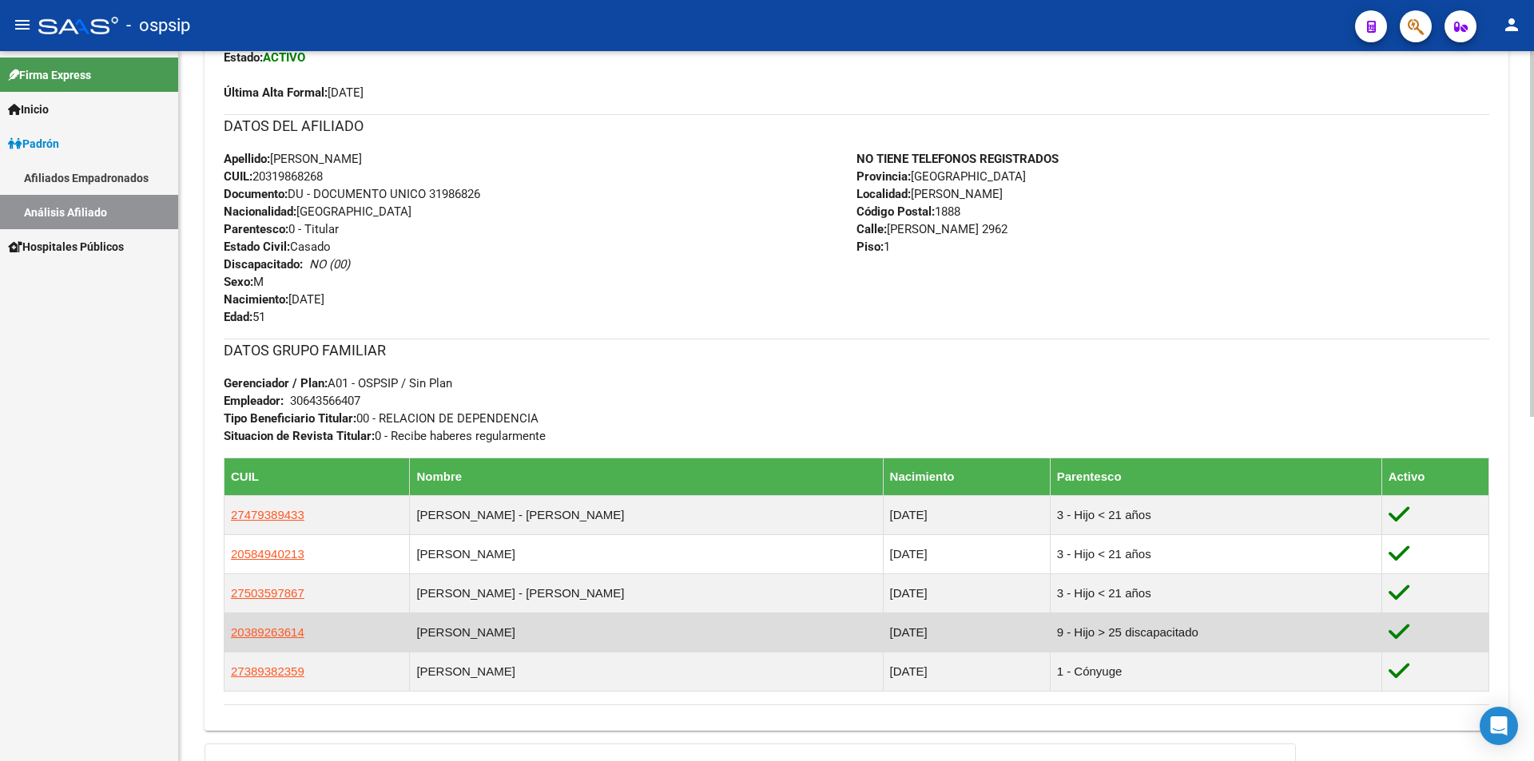
click at [320, 633] on td "20389263614" at bounding box center [316, 632] width 185 height 39
click at [574, 634] on td "[PERSON_NAME]" at bounding box center [646, 632] width 473 height 39
click at [447, 631] on td "[PERSON_NAME]" at bounding box center [646, 632] width 473 height 39
click at [287, 639] on app-link-go-to "20389263614" at bounding box center [268, 633] width 74 height 18
click at [287, 628] on span "20389263614" at bounding box center [268, 633] width 74 height 14
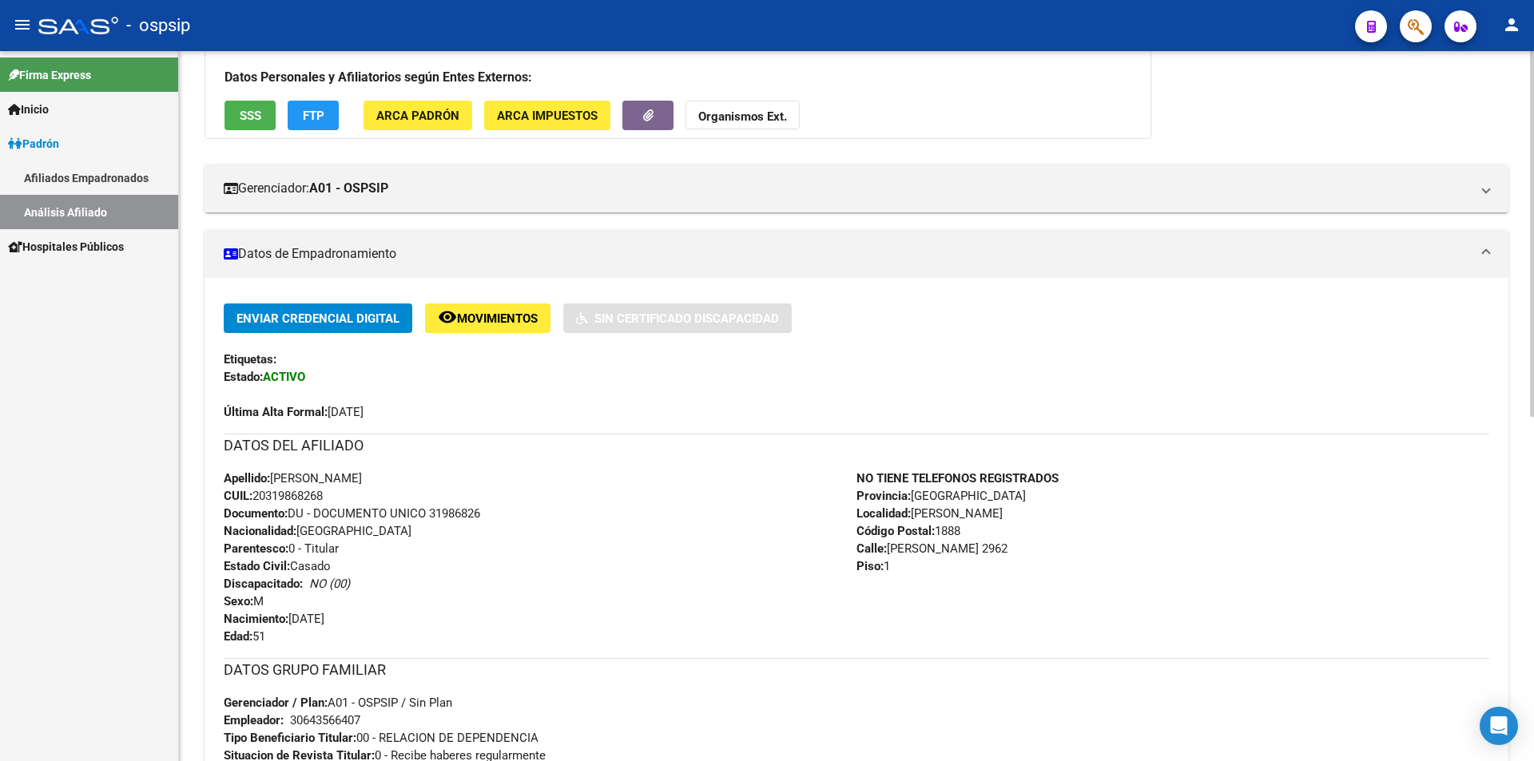
scroll to position [0, 0]
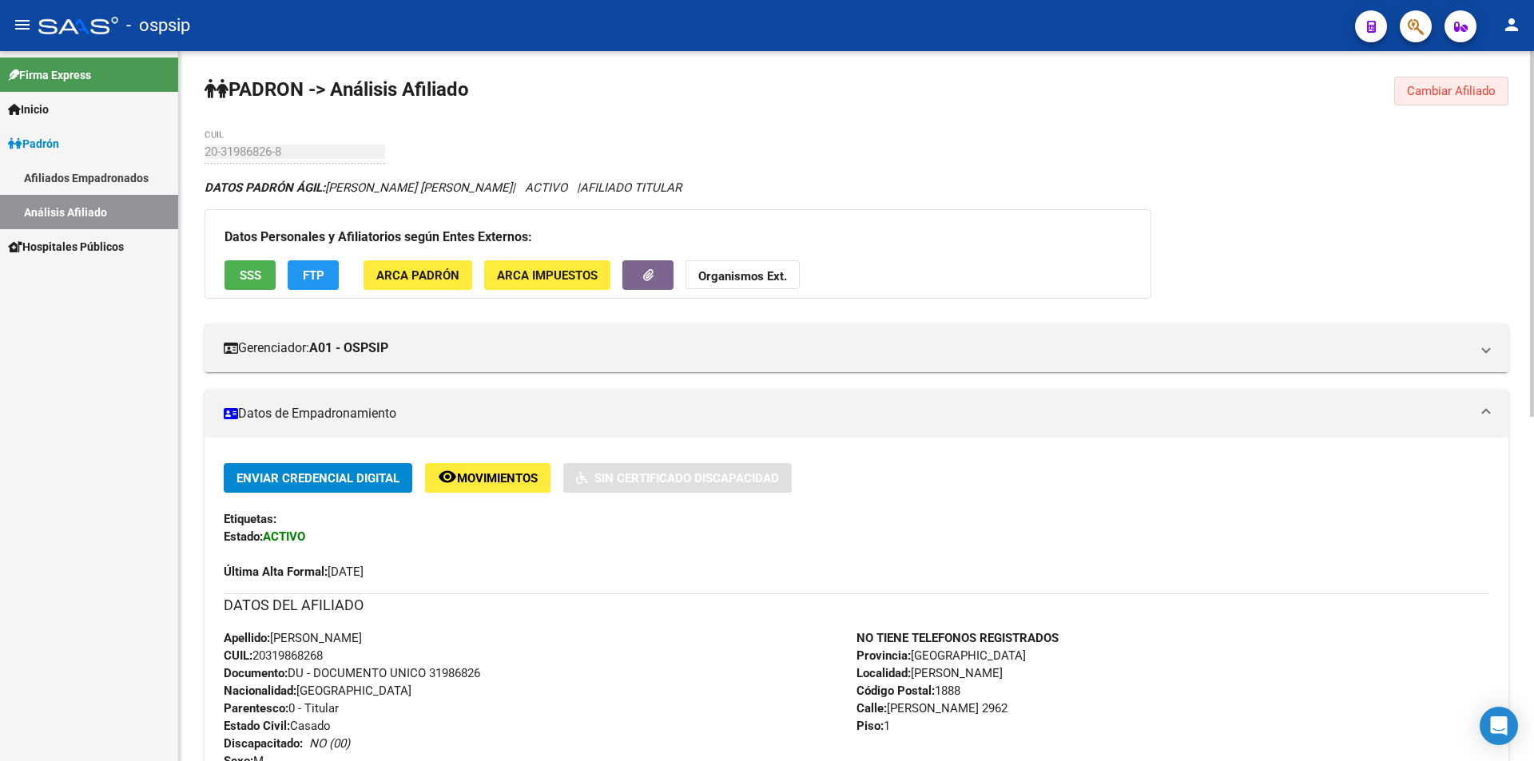
click at [1440, 88] on span "Cambiar Afiliado" at bounding box center [1451, 91] width 89 height 14
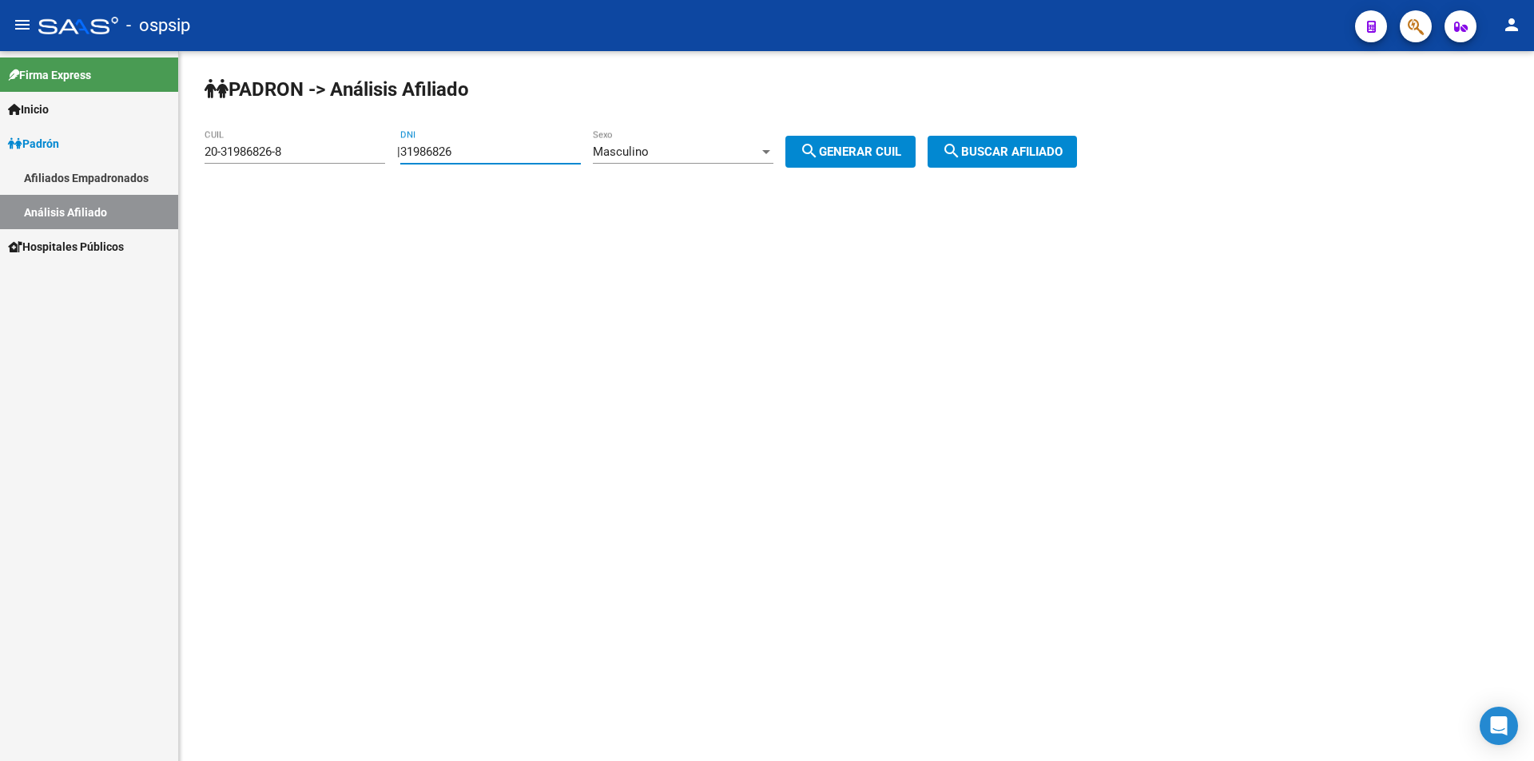
drag, startPoint x: 522, startPoint y: 147, endPoint x: 369, endPoint y: 136, distance: 153.0
click at [369, 145] on app-analisis-afiliado "PADRON -> Análisis Afiliado 20-31986826-8 CUIL | 31986826 DNI Masculino Sexo se…" at bounding box center [647, 152] width 884 height 14
drag, startPoint x: 189, startPoint y: 161, endPoint x: 172, endPoint y: 159, distance: 17.7
click at [172, 159] on mat-sidenav-container "Firma Express Inicio Calendario SSS Instructivos Contacto OS Padrón Afiliados E…" at bounding box center [767, 406] width 1534 height 710
